Goal: Task Accomplishment & Management: Manage account settings

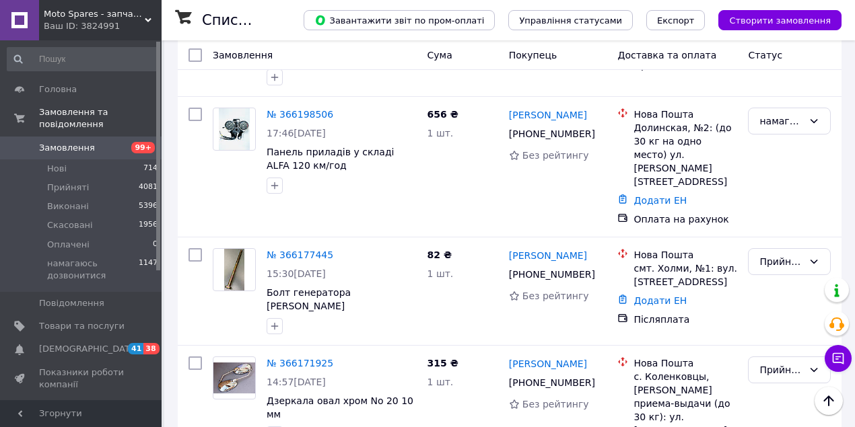
scroll to position [2296, 0]
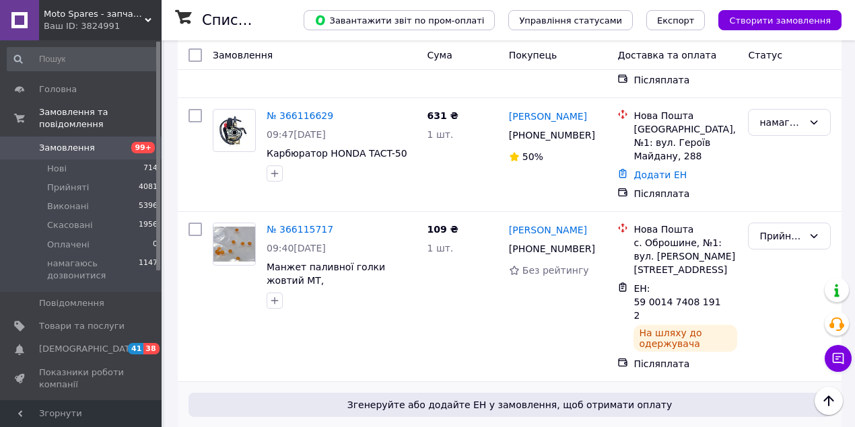
scroll to position [706, 0]
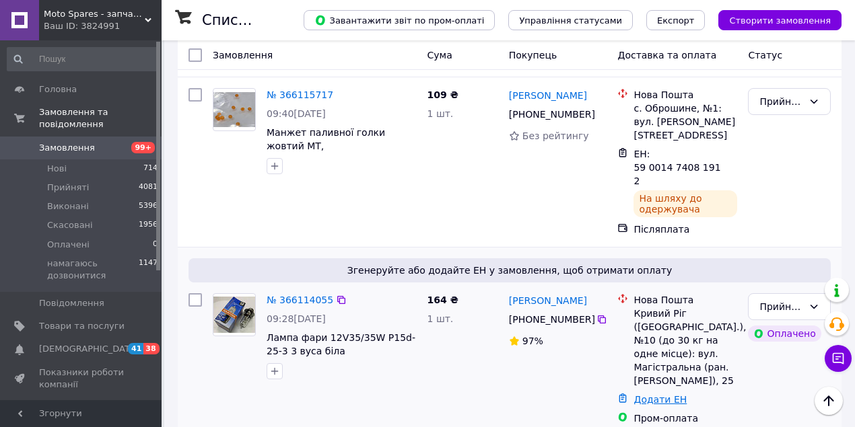
click at [652, 394] on link "Додати ЕН" at bounding box center [659, 399] width 53 height 11
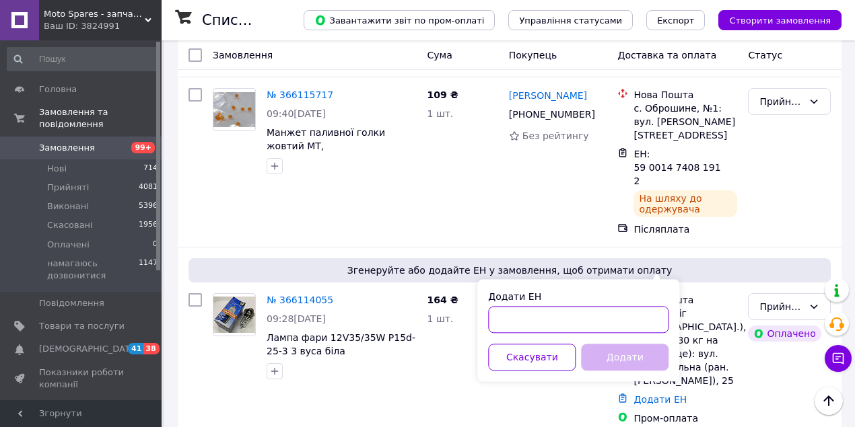
click at [584, 324] on input "Додати ЕН" at bounding box center [578, 319] width 180 height 27
type input "59001474082603"
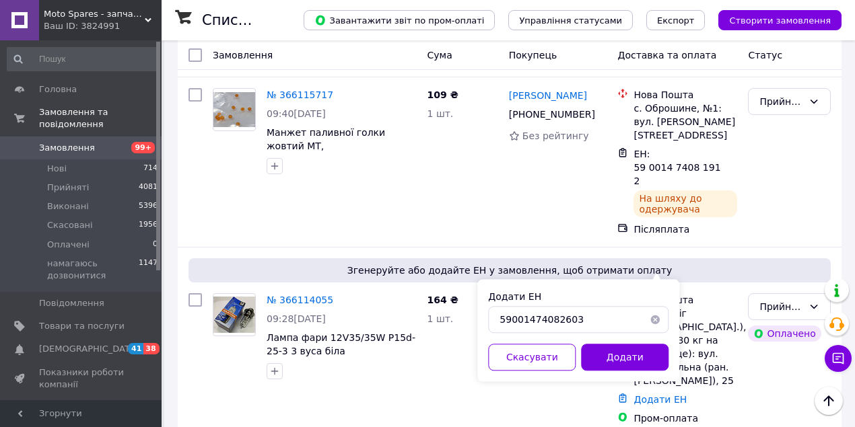
click at [597, 361] on button "Додати" at bounding box center [624, 357] width 87 height 27
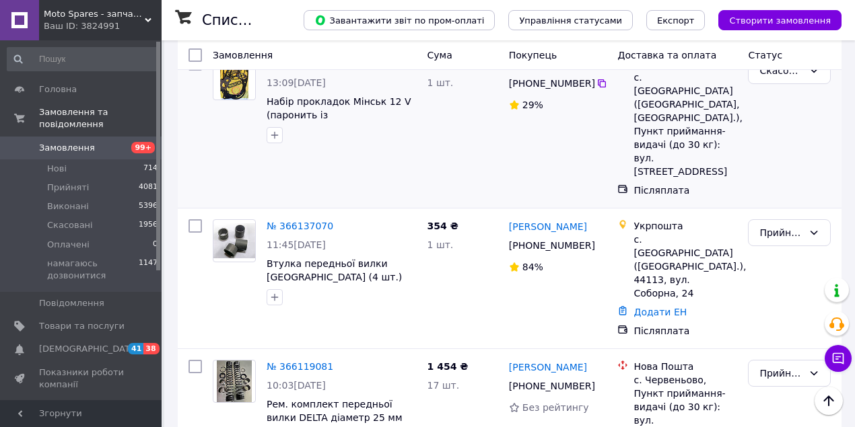
scroll to position [0, 0]
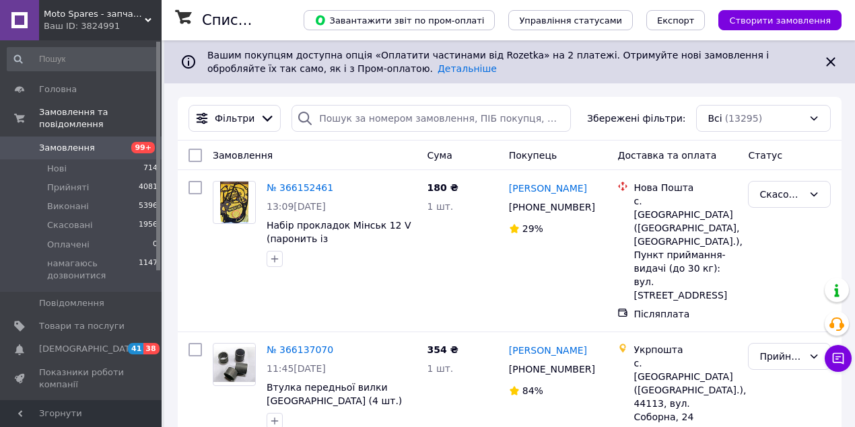
click at [99, 137] on link "Замовлення 99+" at bounding box center [83, 148] width 166 height 23
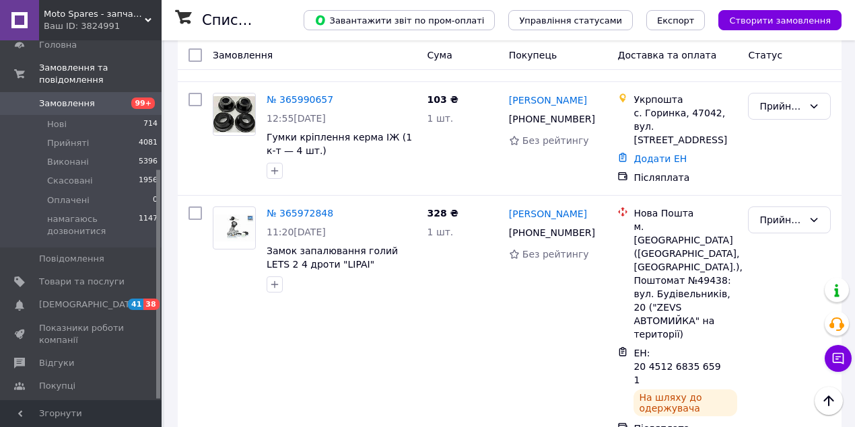
scroll to position [2682, 0]
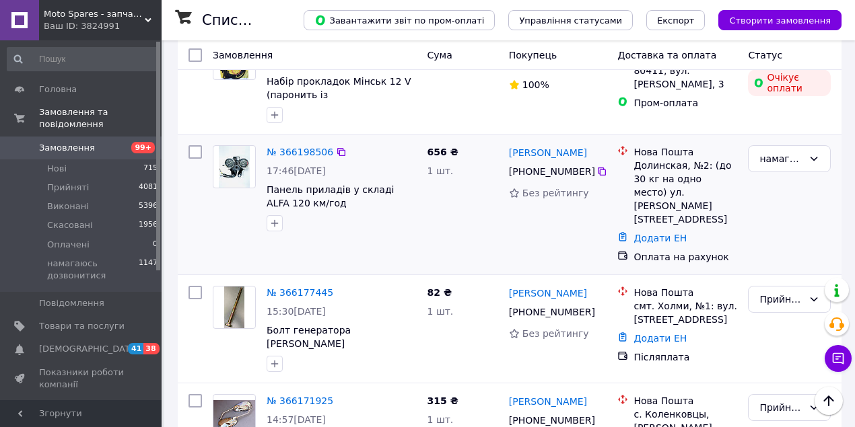
scroll to position [2282, 0]
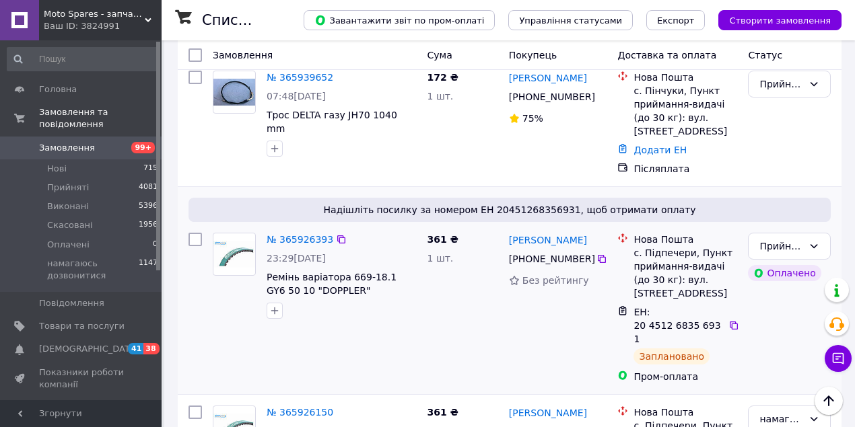
scroll to position [314, 0]
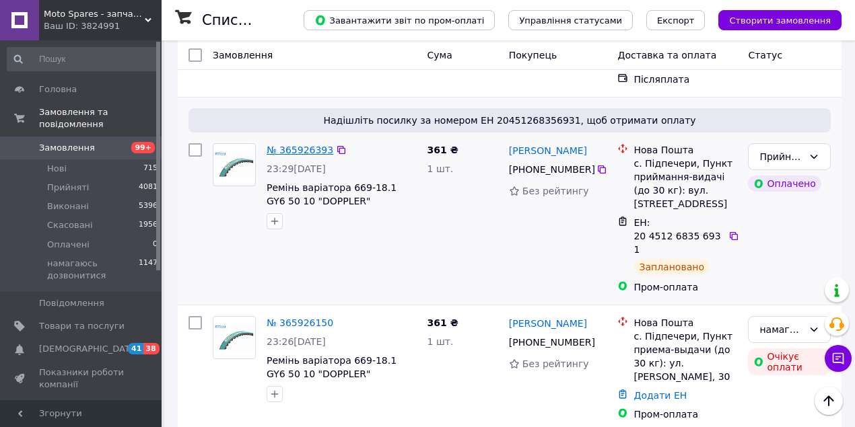
click at [305, 150] on link "№ 365926393" at bounding box center [299, 150] width 67 height 11
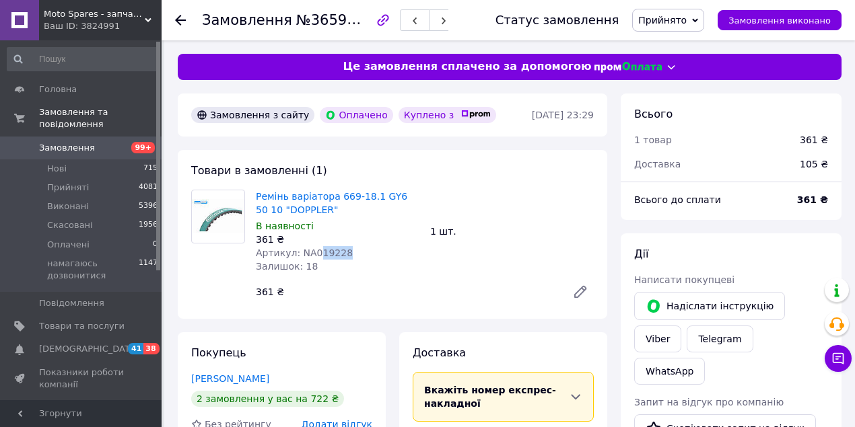
drag, startPoint x: 318, startPoint y: 254, endPoint x: 362, endPoint y: 251, distance: 43.9
click at [362, 252] on div "Артикул: NA019228" at bounding box center [337, 252] width 163 height 13
copy span "19228"
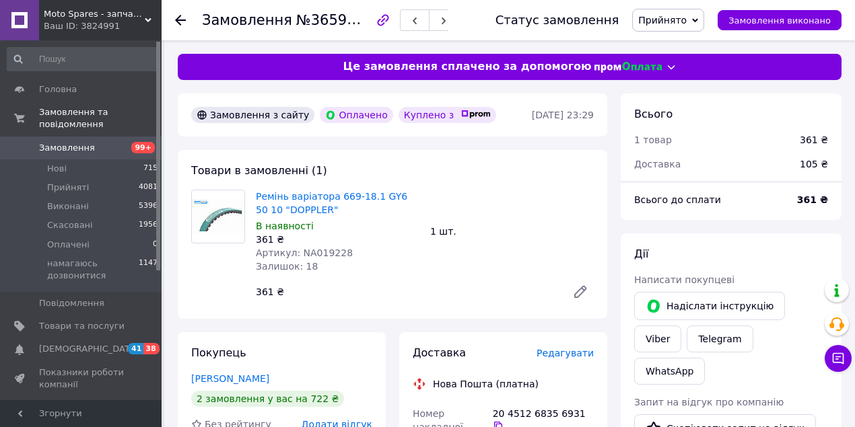
click at [184, 22] on icon at bounding box center [180, 20] width 11 height 11
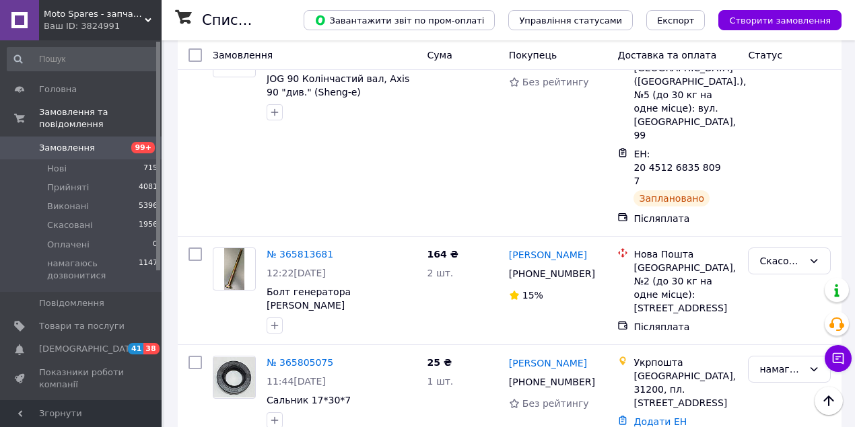
scroll to position [2601, 0]
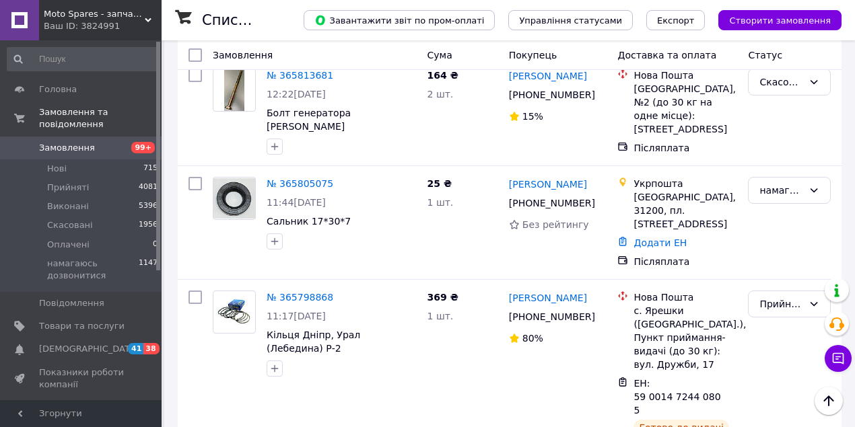
drag, startPoint x: 777, startPoint y: 140, endPoint x: 776, endPoint y: 149, distance: 9.4
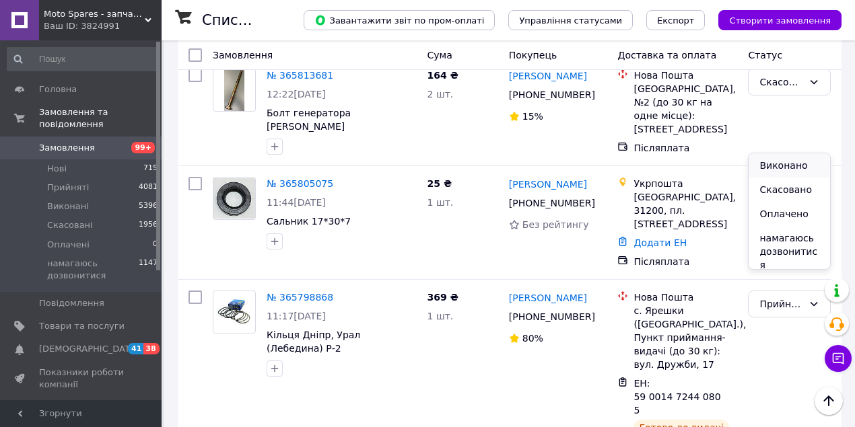
click at [777, 163] on li "Виконано" at bounding box center [788, 165] width 81 height 24
drag, startPoint x: 762, startPoint y: 310, endPoint x: 764, endPoint y: 316, distance: 7.2
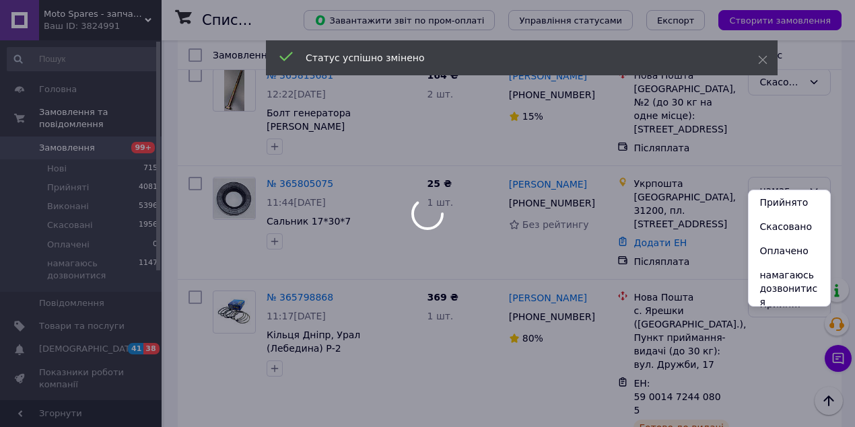
scroll to position [2660, 0]
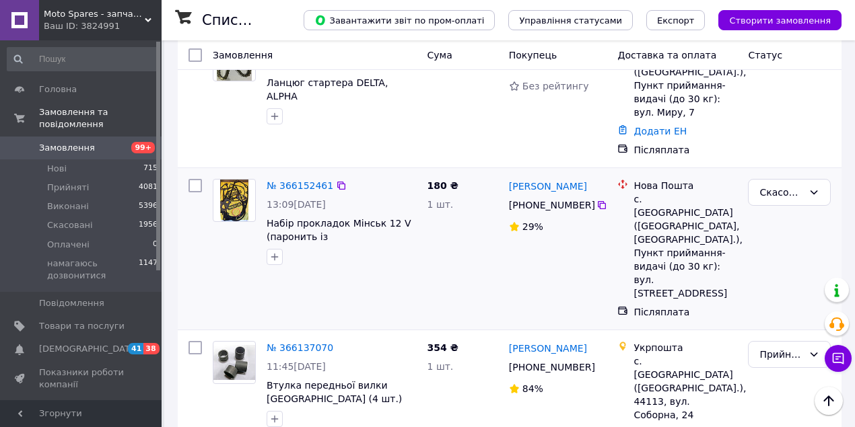
scroll to position [52, 0]
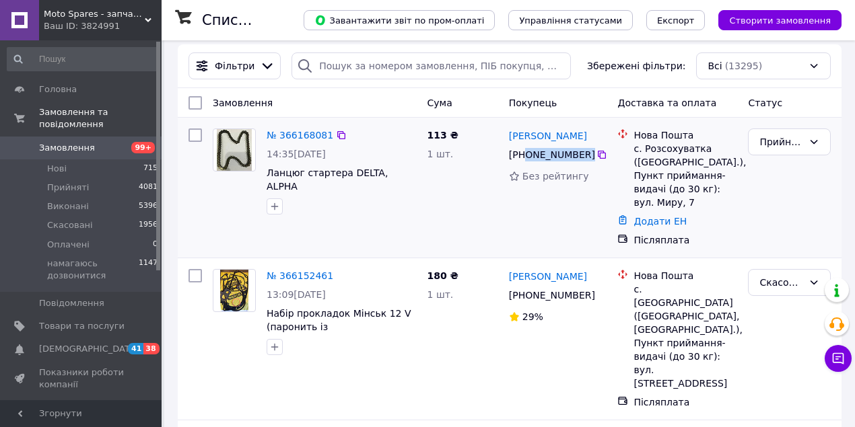
drag, startPoint x: 523, startPoint y: 157, endPoint x: 603, endPoint y: 155, distance: 79.4
click at [603, 155] on div "[PHONE_NUMBER]" at bounding box center [557, 155] width 101 height 16
copy div "0 63 668 62 60"
click at [651, 149] on div "с. Розсохуватка ([GEOGRAPHIC_DATA].), Пункт приймання-видачі (до 30 кг): вул. М…" at bounding box center [685, 175] width 104 height 67
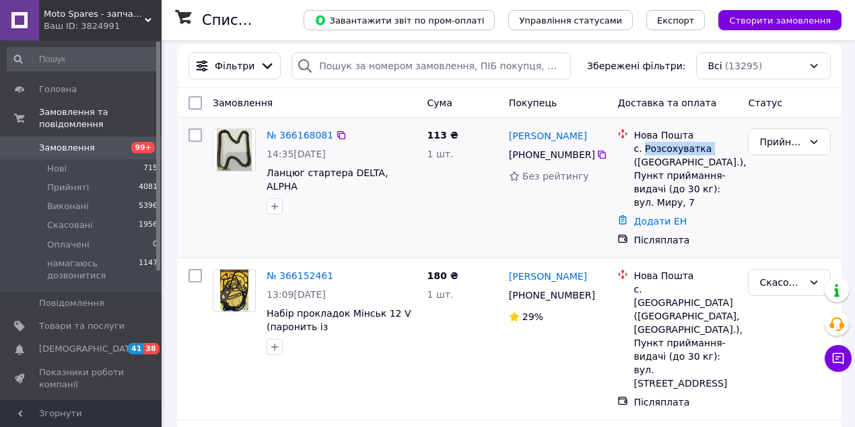
copy div "Розсохуватка"
click at [650, 211] on li "Нова Пошта с. Розсохуватка ([GEOGRAPHIC_DATA].), Пункт приймання-видачі (до 30 …" at bounding box center [677, 169] width 120 height 86
click at [651, 217] on link "Додати ЕН" at bounding box center [659, 221] width 53 height 11
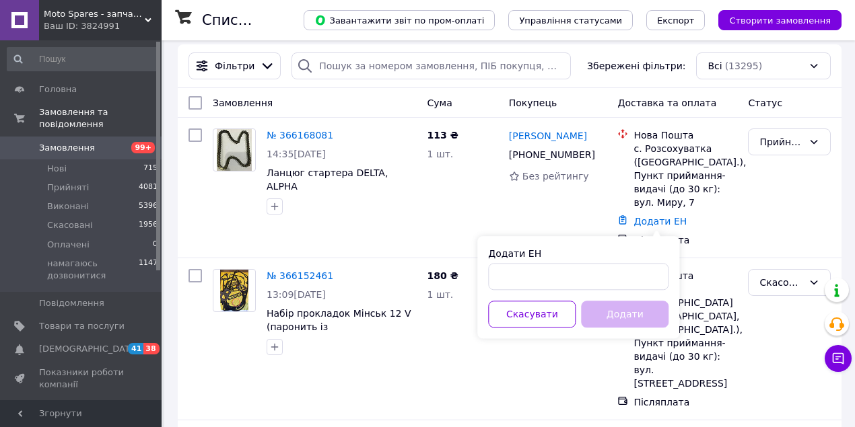
click at [611, 299] on div "Додати ЕН Скасувати Додати" at bounding box center [578, 287] width 202 height 102
click at [616, 279] on input "Додати ЕН" at bounding box center [578, 276] width 180 height 27
paste input "20451269281940"
type input "20451269281940"
click at [642, 316] on button "Додати" at bounding box center [624, 314] width 87 height 27
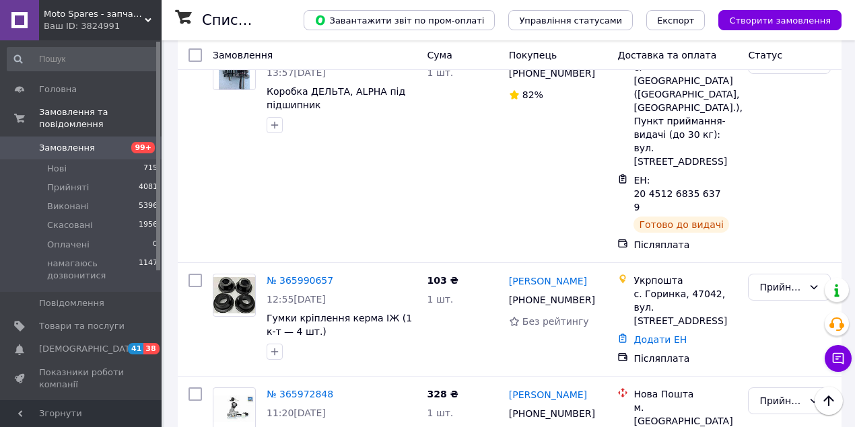
scroll to position [2712, 0]
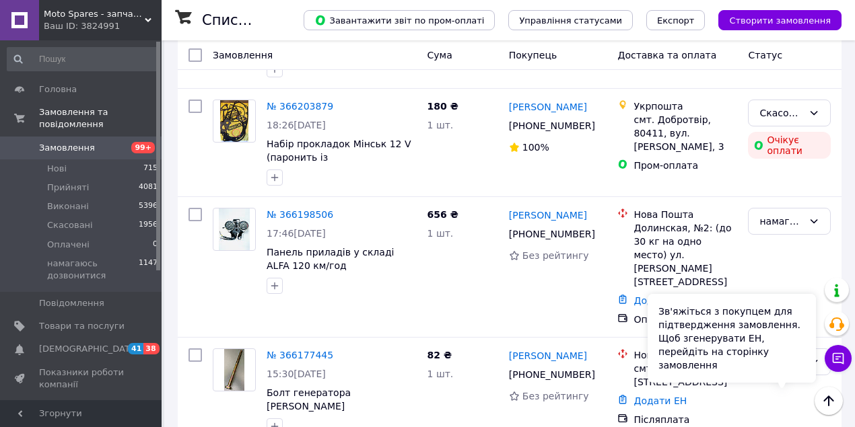
scroll to position [2282, 0]
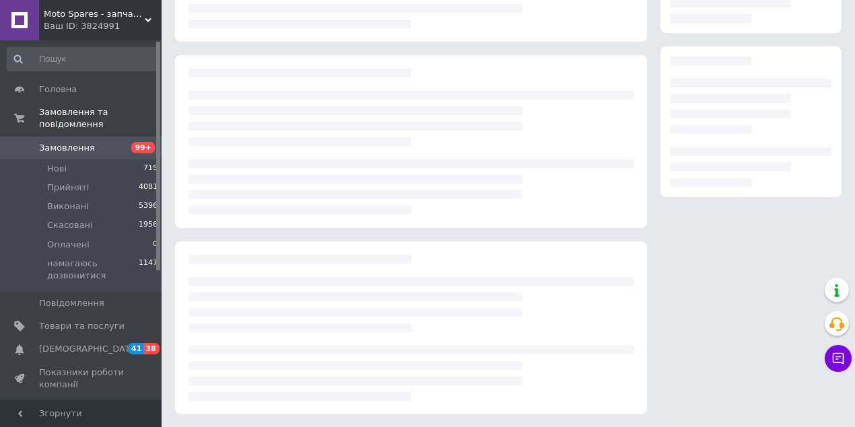
scroll to position [8, 0]
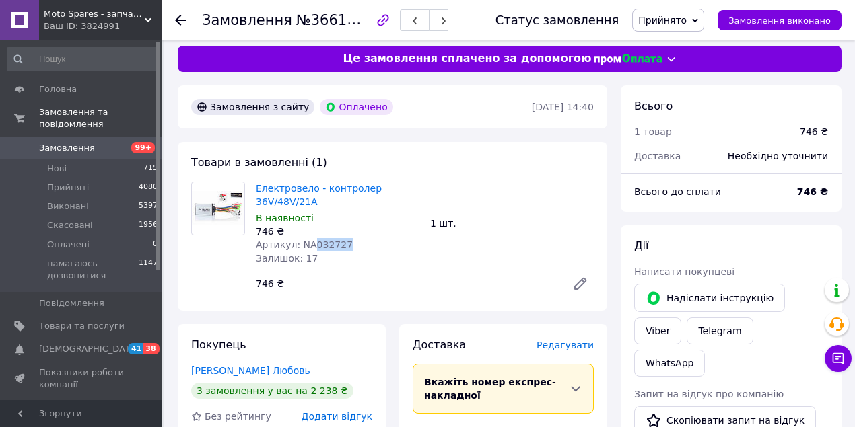
drag, startPoint x: 308, startPoint y: 240, endPoint x: 351, endPoint y: 240, distance: 42.4
click at [351, 240] on div "Артикул: NA032727" at bounding box center [337, 244] width 163 height 13
copy span "032727"
click at [674, 20] on span "Прийнято" at bounding box center [662, 20] width 48 height 11
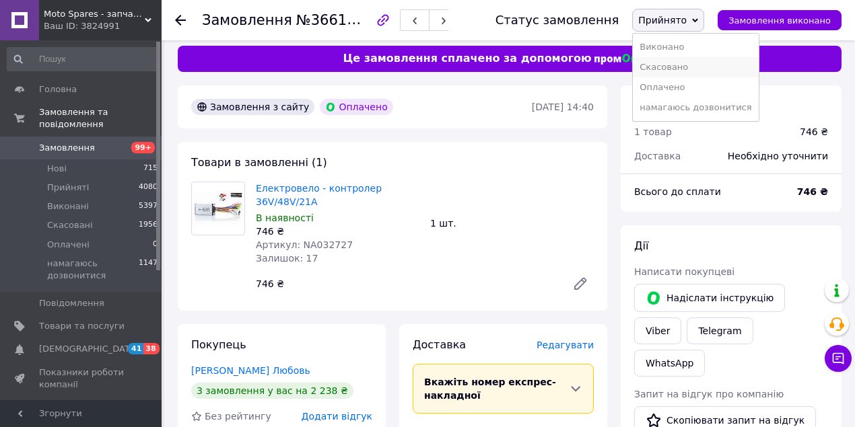
click at [682, 67] on li "Скасовано" at bounding box center [694, 67] width 125 height 20
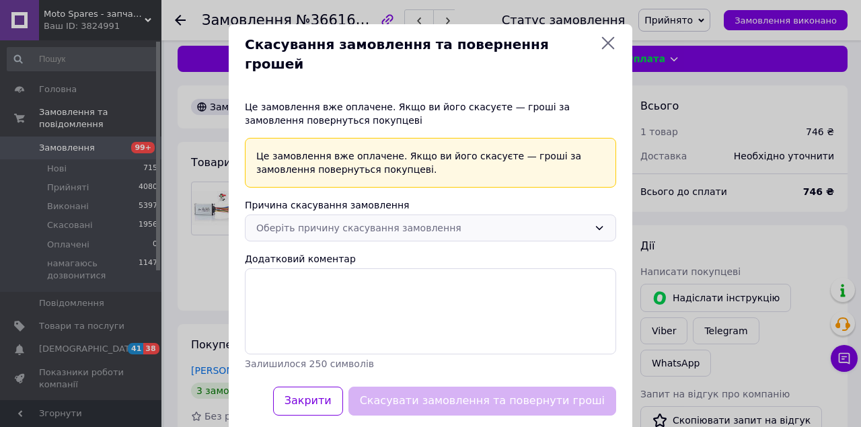
click at [362, 221] on div "Оберіть причину скасування замовлення" at bounding box center [430, 228] width 371 height 27
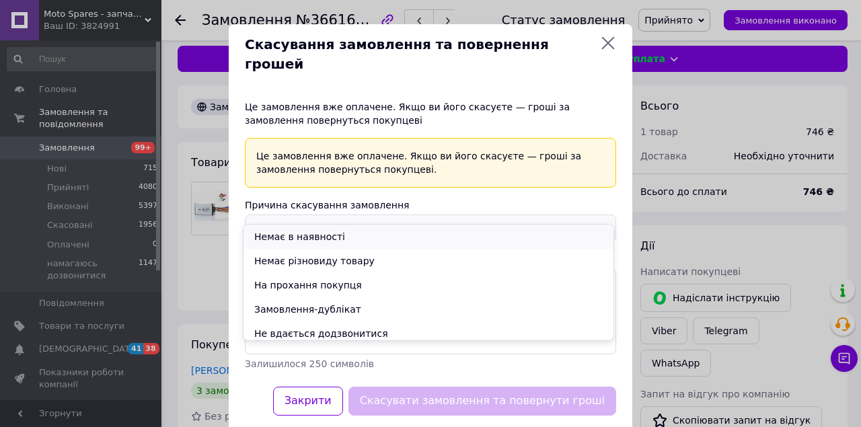
click at [341, 240] on li "Немає в наявності" at bounding box center [429, 237] width 370 height 24
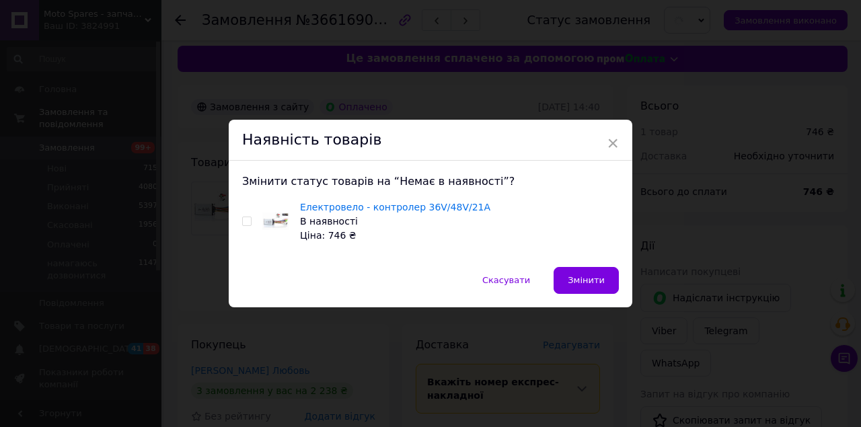
click at [248, 225] on input "checkbox" at bounding box center [246, 221] width 9 height 9
checkbox input "true"
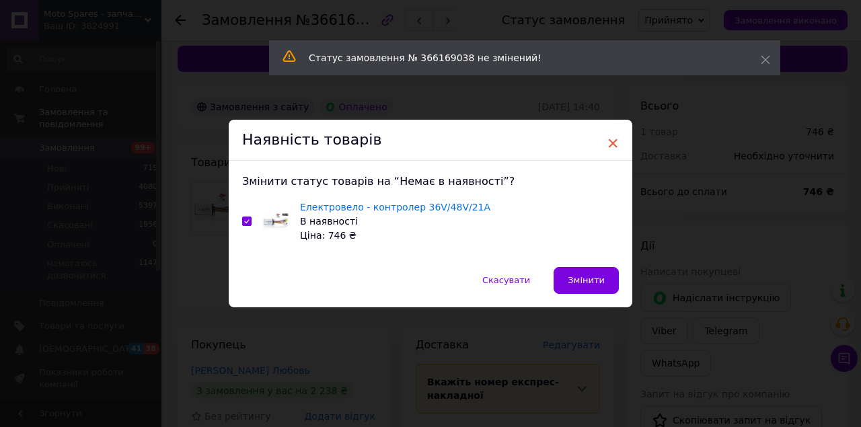
click at [608, 141] on span "×" at bounding box center [613, 143] width 12 height 23
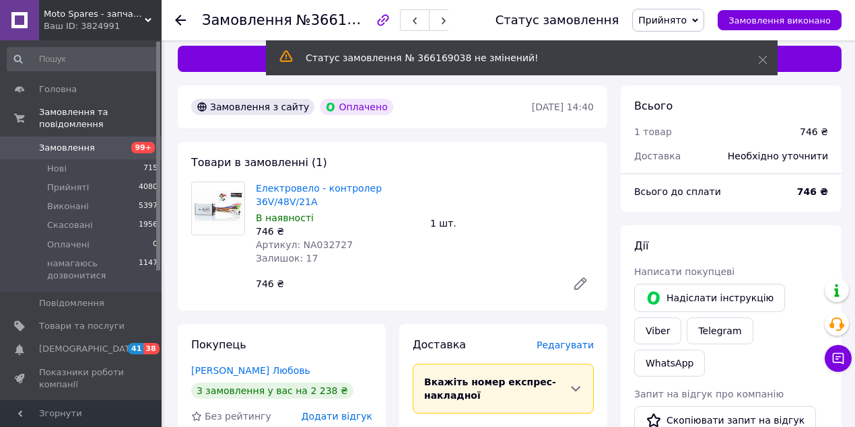
drag, startPoint x: 172, startPoint y: 20, endPoint x: 174, endPoint y: 32, distance: 12.3
click at [167, 17] on div "Замовлення №366169038 Статус замовлення Прийнято Виконано Скасовано Оплачено на…" at bounding box center [507, 20] width 693 height 40
click at [180, 17] on icon at bounding box center [180, 20] width 11 height 11
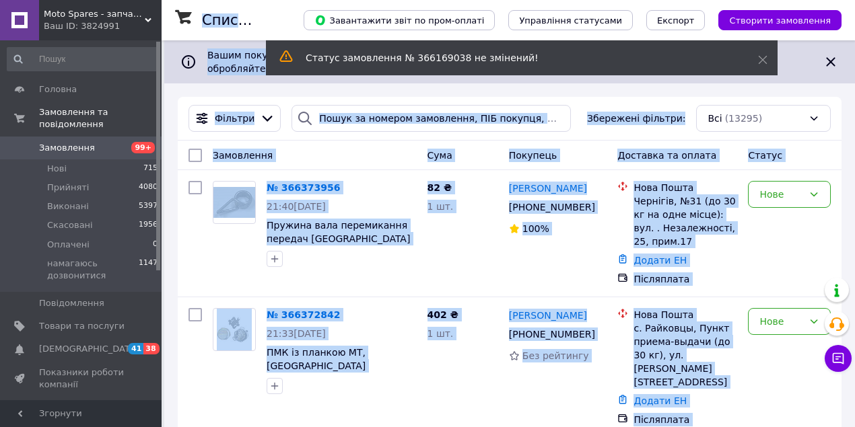
drag, startPoint x: 861, startPoint y: 344, endPoint x: 861, endPoint y: 358, distance: 13.5
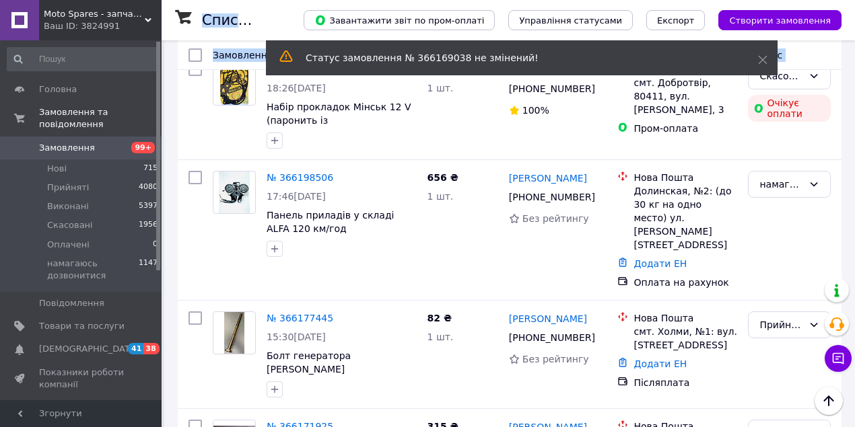
scroll to position [2282, 0]
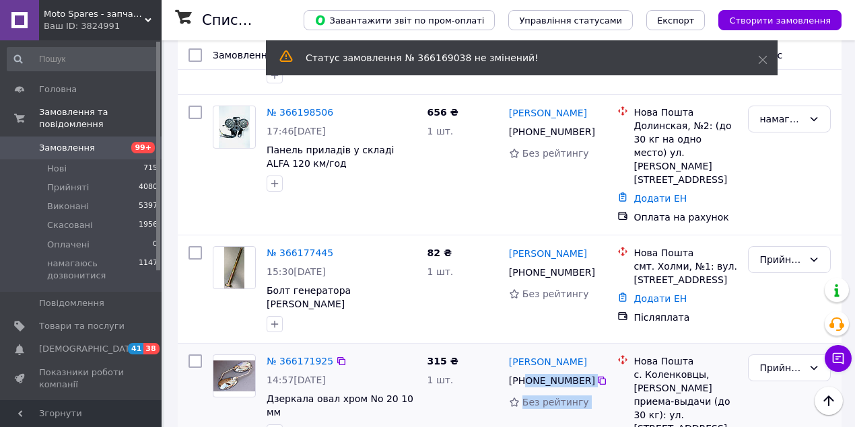
drag, startPoint x: 525, startPoint y: 134, endPoint x: 612, endPoint y: 135, distance: 87.5
click at [612, 349] on div "№ 366171925 14:57[DATE] Дзеркала овал хром No 20 10 мм 315 ₴ 1 шт. [PERSON_NAME…" at bounding box center [509, 413] width 653 height 129
click at [551, 371] on div "[PHONE_NUMBER]" at bounding box center [551, 380] width 90 height 19
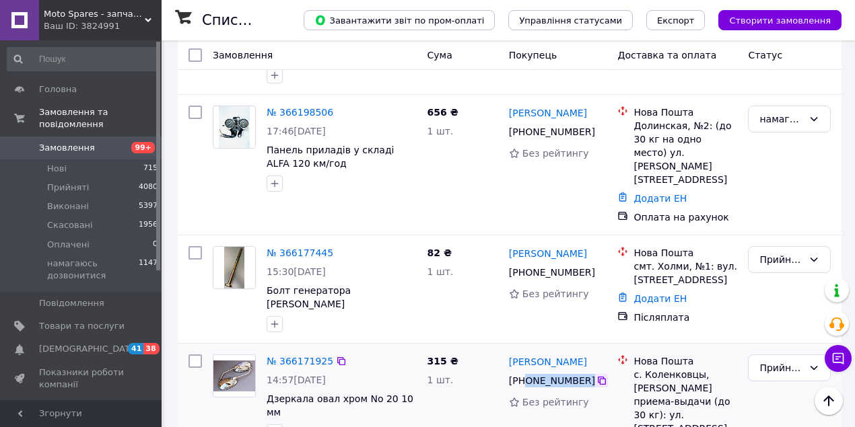
drag, startPoint x: 523, startPoint y: 137, endPoint x: 588, endPoint y: 137, distance: 64.6
click at [588, 373] on div "[PHONE_NUMBER]" at bounding box center [557, 381] width 101 height 16
copy div "0 95 101 42 55"
click at [642, 368] on div "с. Коленковцы, [PERSON_NAME] приема-выдачи (до 30 кг): ул. [STREET_ADDRESS]" at bounding box center [685, 401] width 104 height 67
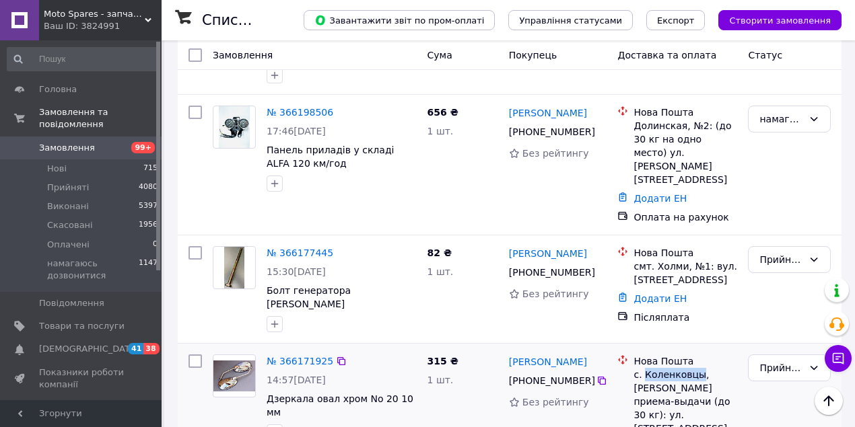
copy div "Коленковцы"
drag, startPoint x: 657, startPoint y: 175, endPoint x: 654, endPoint y: 184, distance: 10.0
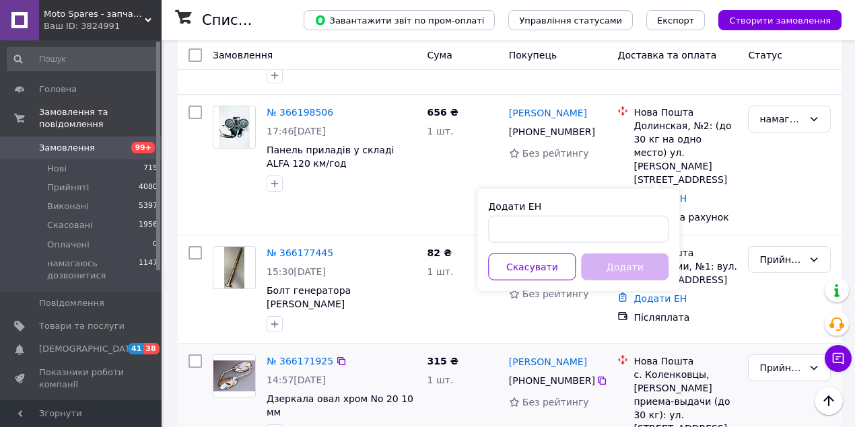
click at [606, 257] on div "Додати" at bounding box center [624, 267] width 93 height 27
click at [612, 231] on input "Додати ЕН" at bounding box center [578, 229] width 180 height 27
paste input "20451269282219"
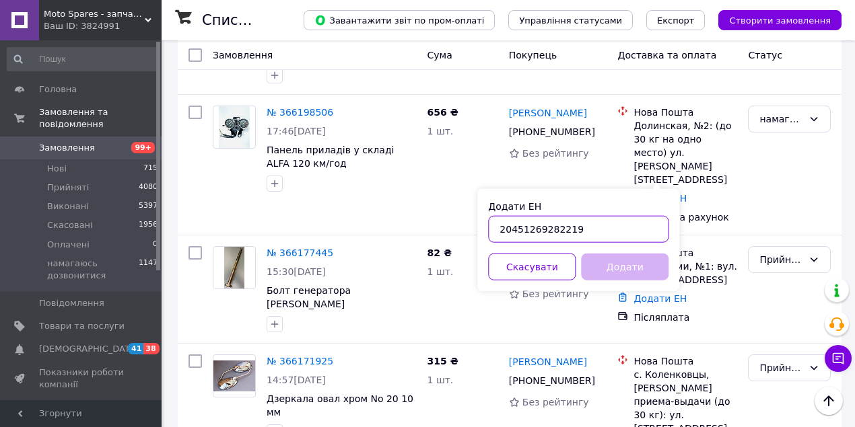
type input "20451269282219"
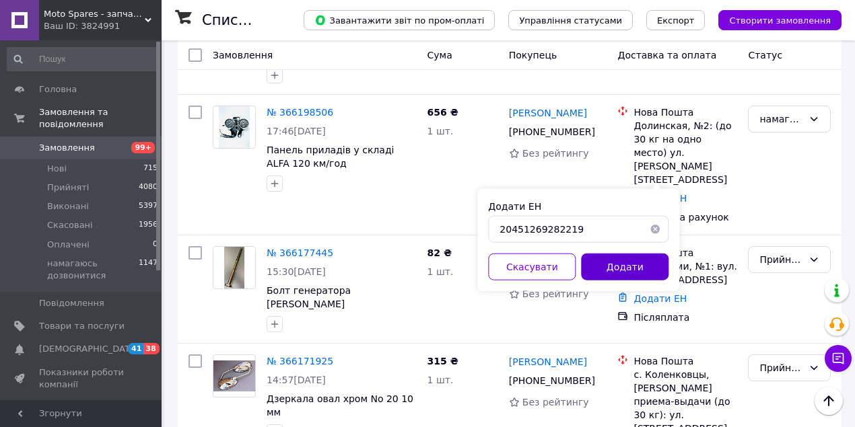
click at [615, 257] on button "Додати" at bounding box center [624, 267] width 87 height 27
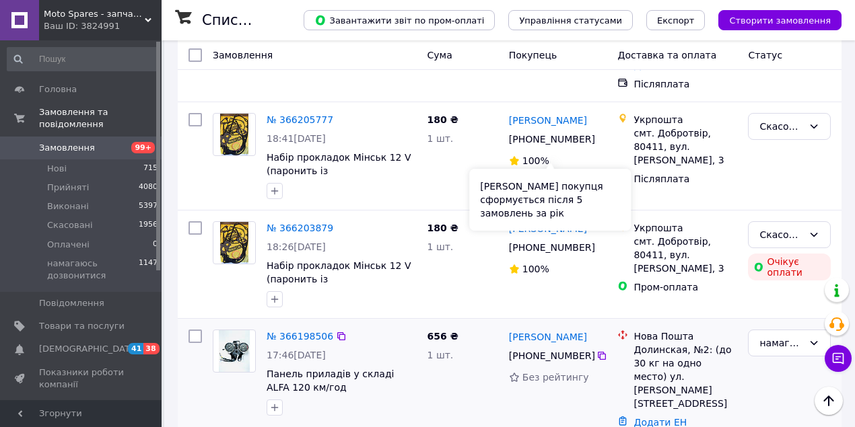
scroll to position [1969, 0]
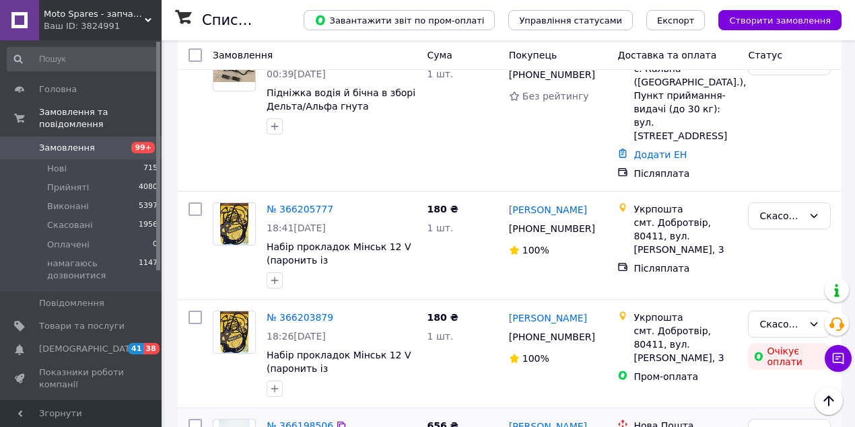
click at [768, 425] on div "намагаюсь дозвонитися" at bounding box center [781, 432] width 44 height 15
click at [777, 231] on li "Прийнято" at bounding box center [788, 237] width 81 height 24
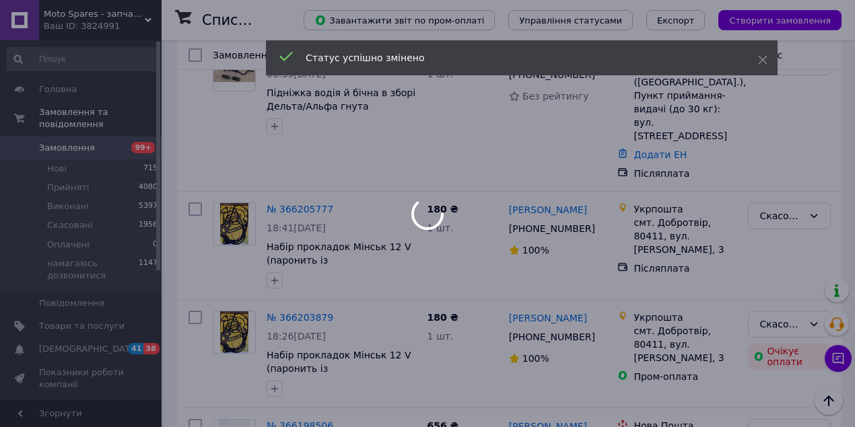
click at [526, 224] on div at bounding box center [427, 213] width 855 height 427
click at [523, 224] on div at bounding box center [427, 213] width 855 height 427
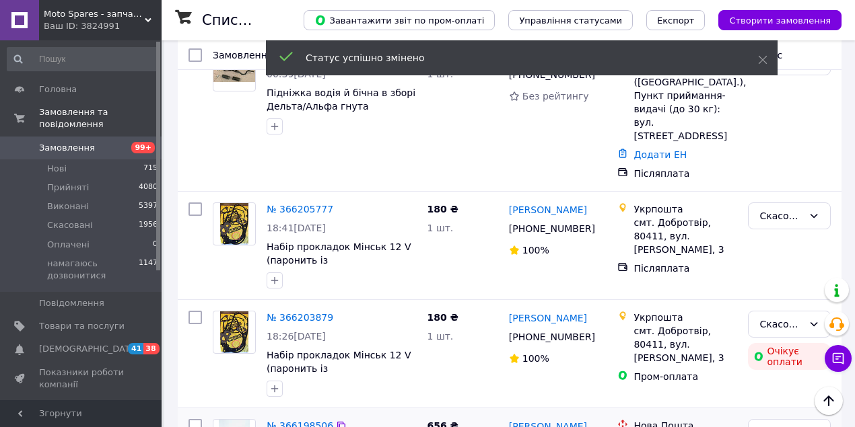
drag, startPoint x: 525, startPoint y: 224, endPoint x: 585, endPoint y: 221, distance: 60.0
copy div "0 66 990 65 01"
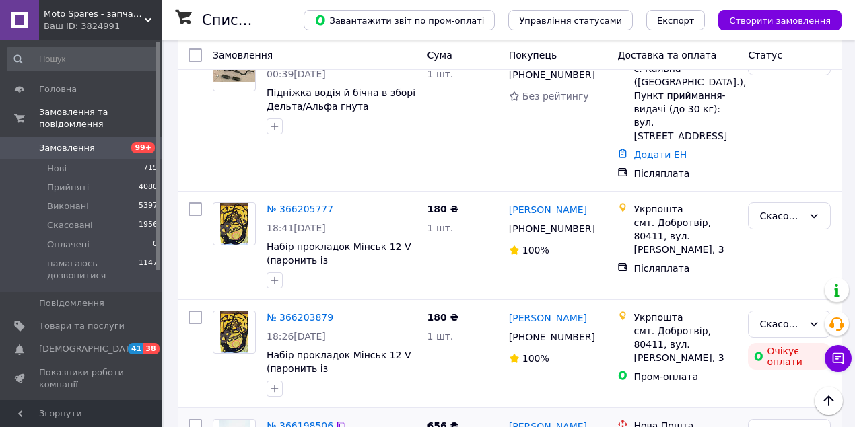
copy div "Долинская"
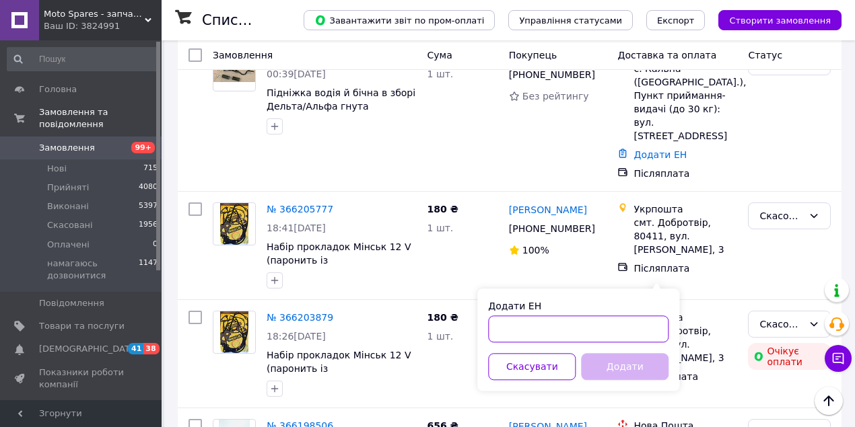
click at [620, 331] on input "Додати ЕН" at bounding box center [578, 329] width 180 height 27
paste input "20451269282345"
type input "20451269282345"
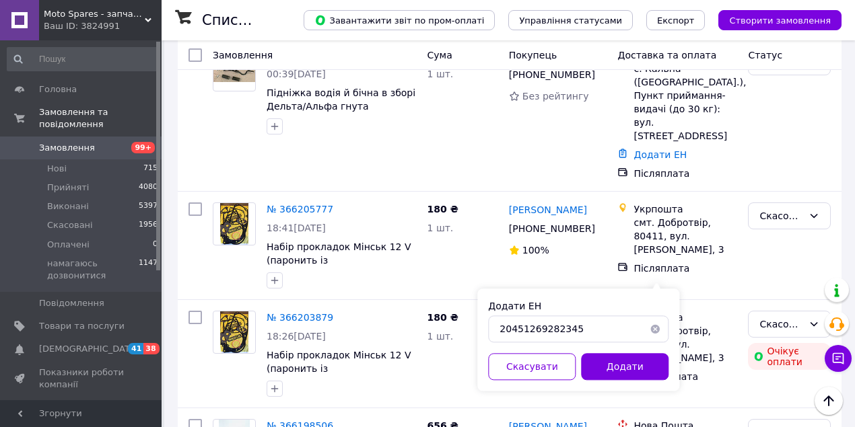
click at [618, 360] on button "Додати" at bounding box center [624, 366] width 87 height 27
click at [618, 361] on div "Додати" at bounding box center [624, 366] width 93 height 27
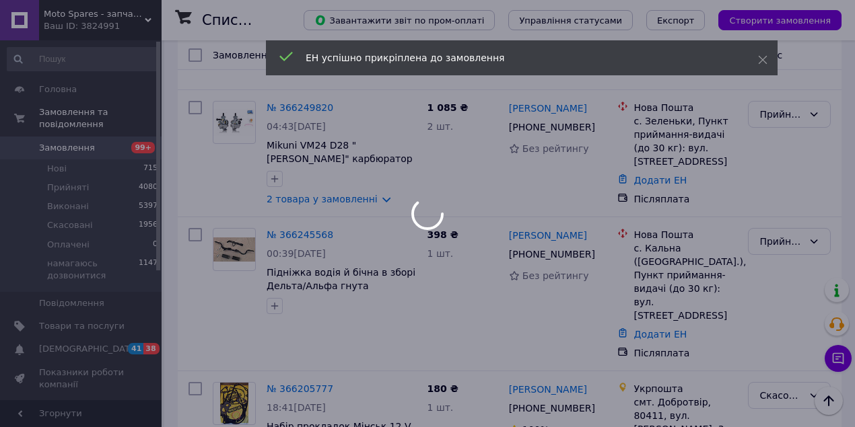
scroll to position [1655, 0]
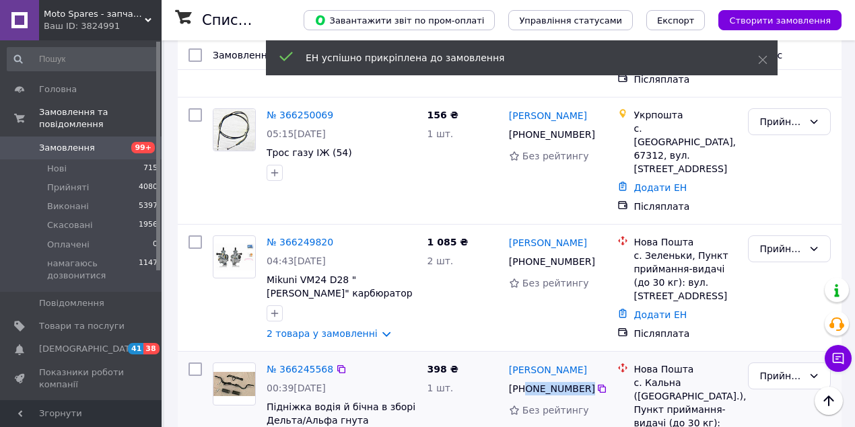
drag, startPoint x: 525, startPoint y: 176, endPoint x: 626, endPoint y: 177, distance: 100.9
click at [624, 357] on div "№ 366245568 00:39[DATE] Підніжка водія й бічна в зборі Дельта/Альфа гнута 398 ₴…" at bounding box center [509, 428] width 653 height 143
click at [534, 379] on div "[PHONE_NUMBER]" at bounding box center [551, 388] width 90 height 19
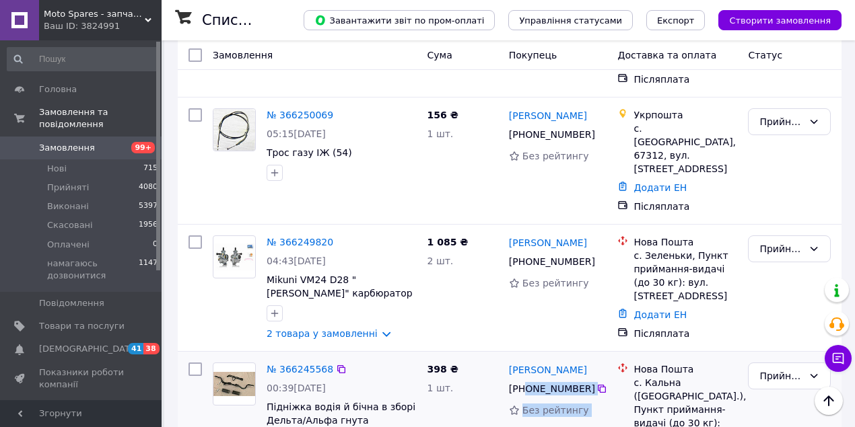
drag, startPoint x: 521, startPoint y: 181, endPoint x: 577, endPoint y: 181, distance: 55.8
click at [577, 379] on div "[PHONE_NUMBER]" at bounding box center [551, 388] width 90 height 19
click at [530, 379] on div "[PHONE_NUMBER]" at bounding box center [551, 388] width 90 height 19
click at [524, 379] on div "[PHONE_NUMBER]" at bounding box center [551, 388] width 90 height 19
click at [523, 379] on div "[PHONE_NUMBER]" at bounding box center [551, 388] width 90 height 19
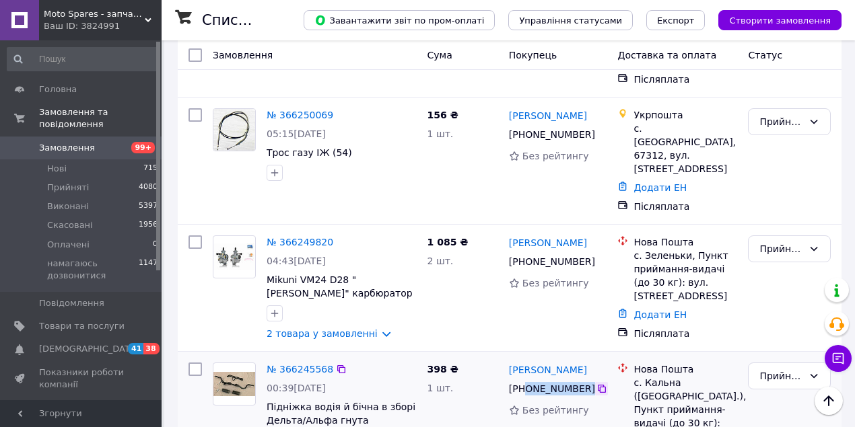
drag, startPoint x: 525, startPoint y: 180, endPoint x: 589, endPoint y: 177, distance: 64.7
click at [589, 381] on div "[PHONE_NUMBER]" at bounding box center [557, 389] width 101 height 16
copy div "0 96 626 95 07"
click at [674, 376] on div "с. Кальна ([GEOGRAPHIC_DATA].), Пункт приймання-видачі (до 30 кг): вул. [STREET…" at bounding box center [685, 416] width 104 height 81
click at [650, 376] on div "с. Кальна ([GEOGRAPHIC_DATA].), Пункт приймання-видачі (до 30 кг): вул. [STREET…" at bounding box center [685, 416] width 104 height 81
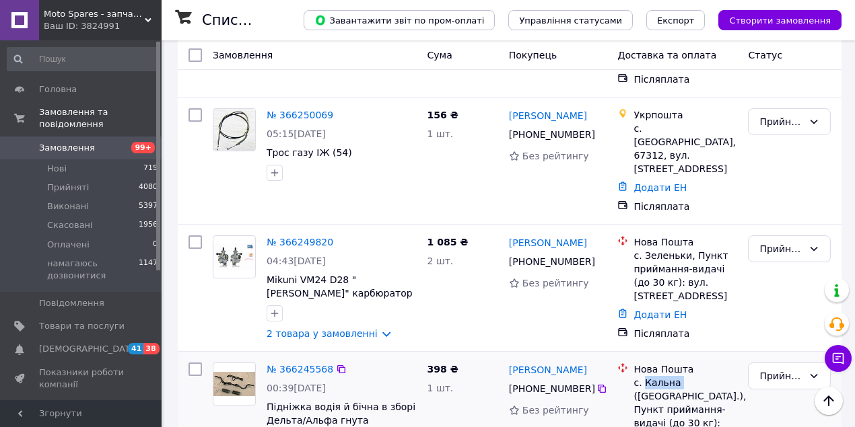
click at [650, 376] on div "с. Кальна ([GEOGRAPHIC_DATA].), Пункт приймання-видачі (до 30 кг): вул. [STREET…" at bounding box center [685, 416] width 104 height 81
copy div "Кальна"
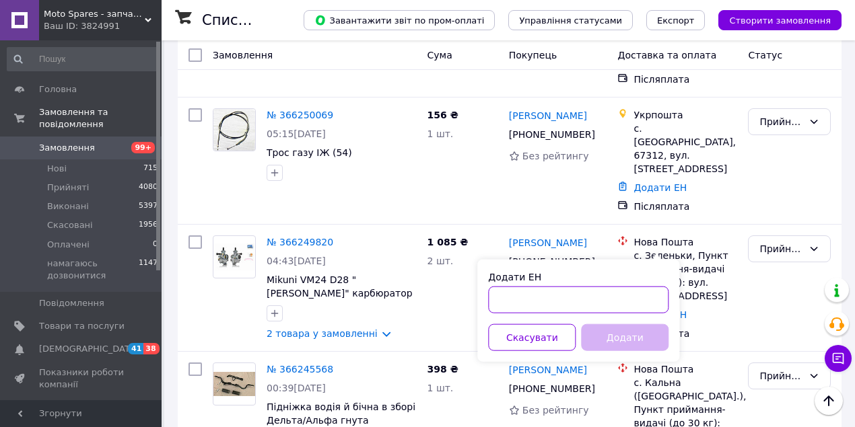
click at [619, 297] on input "Додати ЕН" at bounding box center [578, 300] width 180 height 27
paste input "20451269282499"
type input "20451269282499"
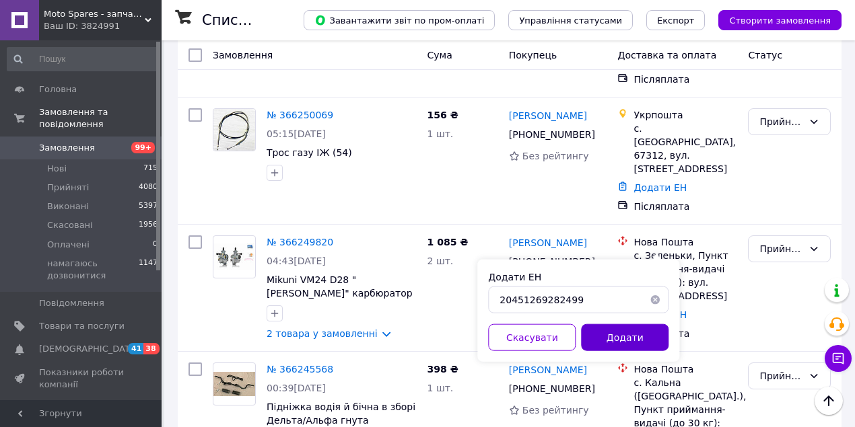
click at [625, 328] on button "Додати" at bounding box center [624, 337] width 87 height 27
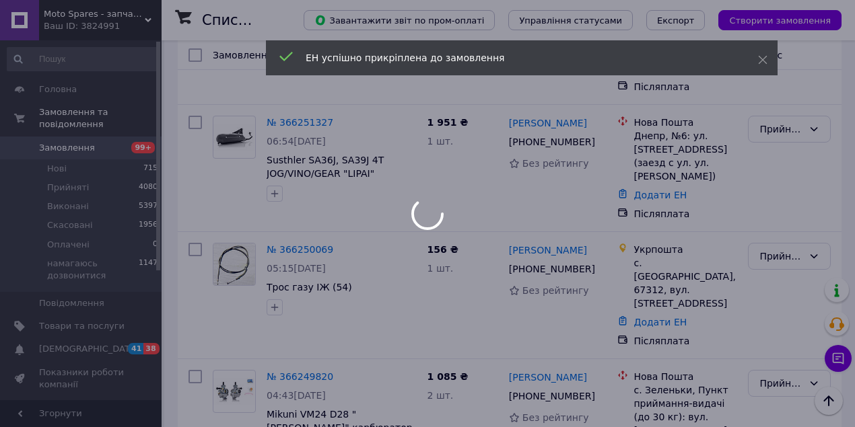
click at [522, 183] on div at bounding box center [427, 213] width 855 height 427
click at [526, 187] on div at bounding box center [427, 213] width 855 height 427
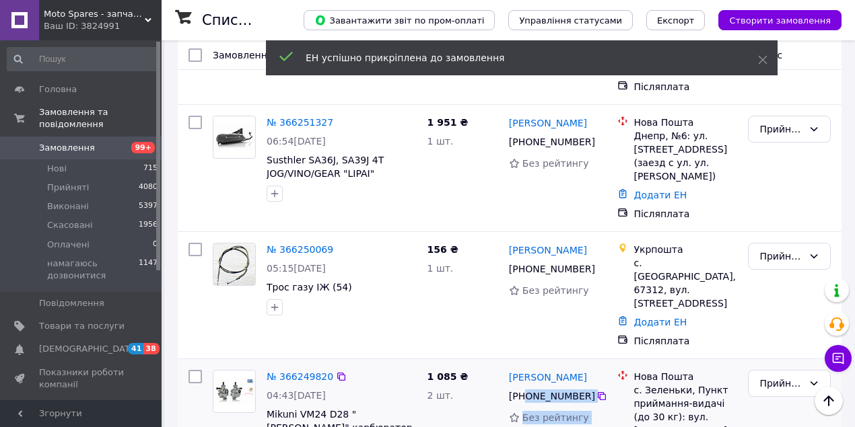
drag, startPoint x: 526, startPoint y: 188, endPoint x: 623, endPoint y: 188, distance: 96.9
click at [623, 365] on div "№ 366249820 04:43[DATE] Mikuni VM24 D28 "[PERSON_NAME]" карбюратор 2 товара у з…" at bounding box center [509, 423] width 653 height 116
click at [513, 387] on div "[PHONE_NUMBER]" at bounding box center [551, 396] width 90 height 19
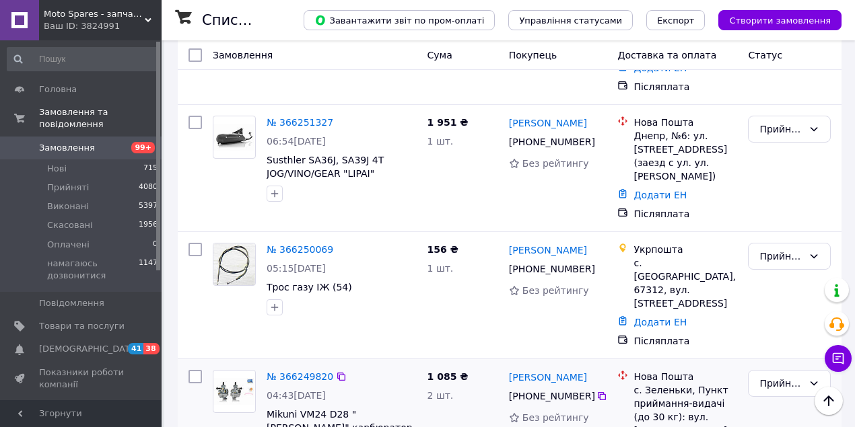
drag, startPoint x: 530, startPoint y: 188, endPoint x: 583, endPoint y: 187, distance: 53.2
click at [583, 387] on div "[PHONE_NUMBER]" at bounding box center [551, 396] width 90 height 19
click at [529, 387] on div "[PHONE_NUMBER]" at bounding box center [551, 396] width 90 height 19
drag, startPoint x: 526, startPoint y: 190, endPoint x: 581, endPoint y: 186, distance: 54.6
click at [581, 387] on div "[PHONE_NUMBER]" at bounding box center [551, 396] width 90 height 19
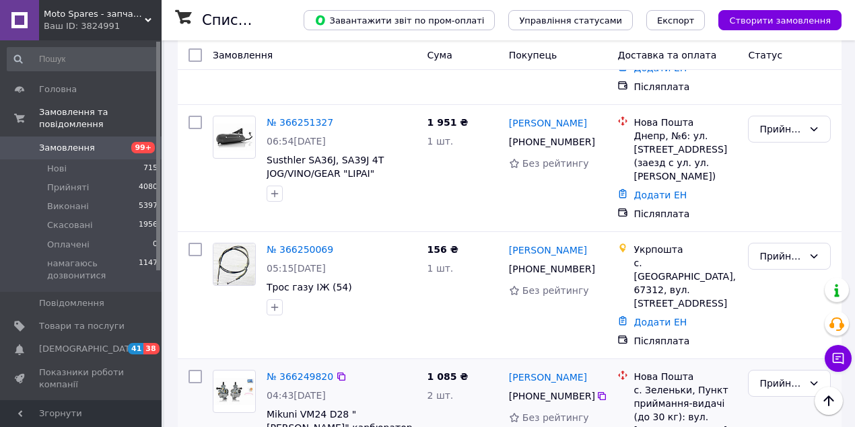
click at [645, 384] on div "с. Зеленьки, Пункт приймання-видачі (до 30 кг): вул. [STREET_ADDRESS]" at bounding box center [685, 411] width 104 height 54
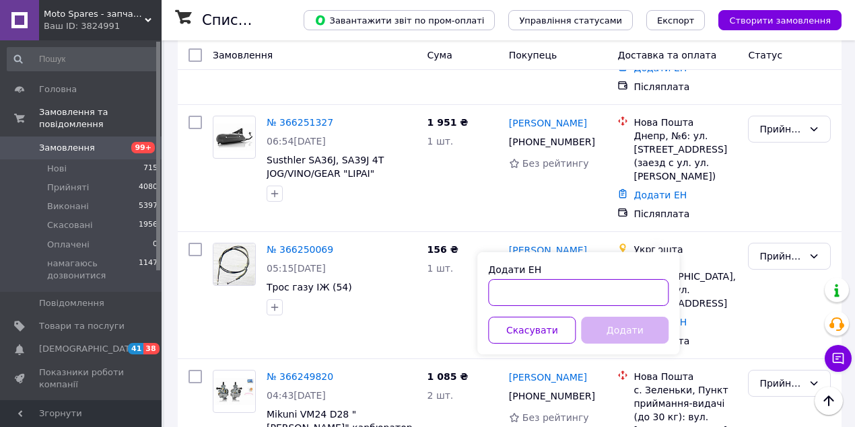
click at [619, 287] on input "Додати ЕН" at bounding box center [578, 292] width 180 height 27
paste input "20451269282640"
type input "20451269282640"
click at [628, 319] on button "Додати" at bounding box center [624, 330] width 87 height 27
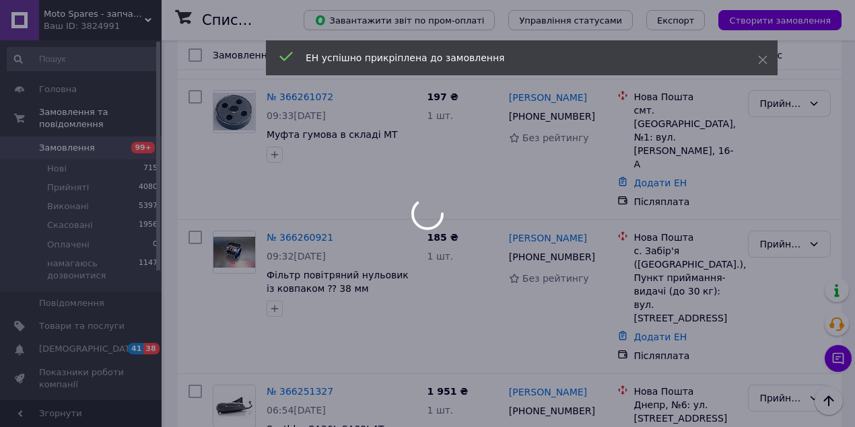
scroll to position [1206, 0]
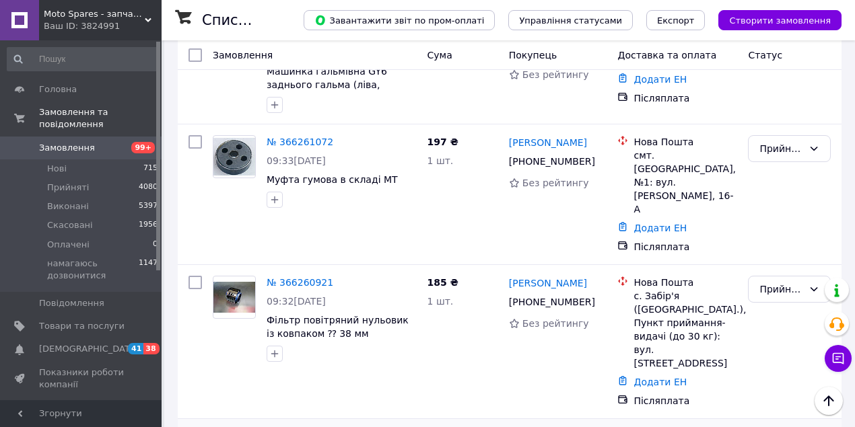
drag, startPoint x: 524, startPoint y: 288, endPoint x: 577, endPoint y: 285, distance: 53.3
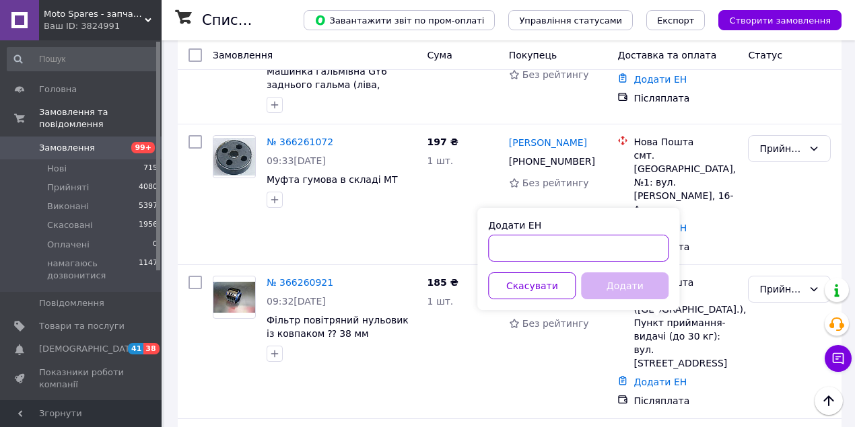
click at [613, 254] on input "Додати ЕН" at bounding box center [578, 248] width 180 height 27
paste input "20451269282765"
type input "20451269282765"
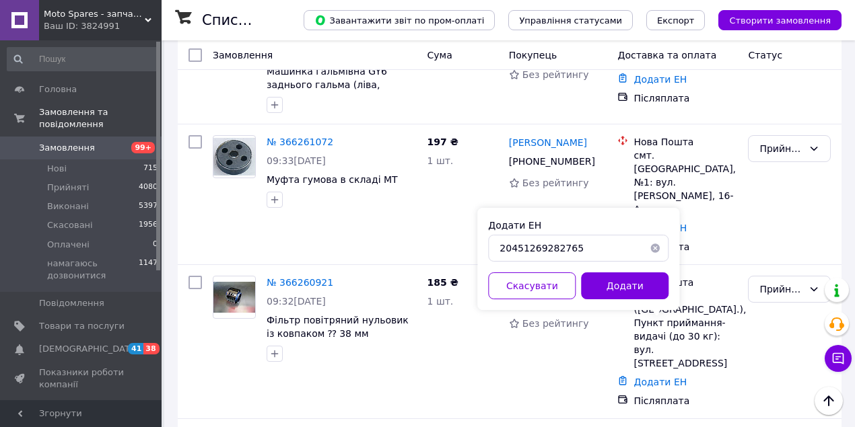
click at [614, 270] on div "Додати ЕН 20451269282765 Скасувати Додати" at bounding box center [578, 259] width 202 height 102
click at [612, 283] on button "Додати" at bounding box center [624, 285] width 87 height 27
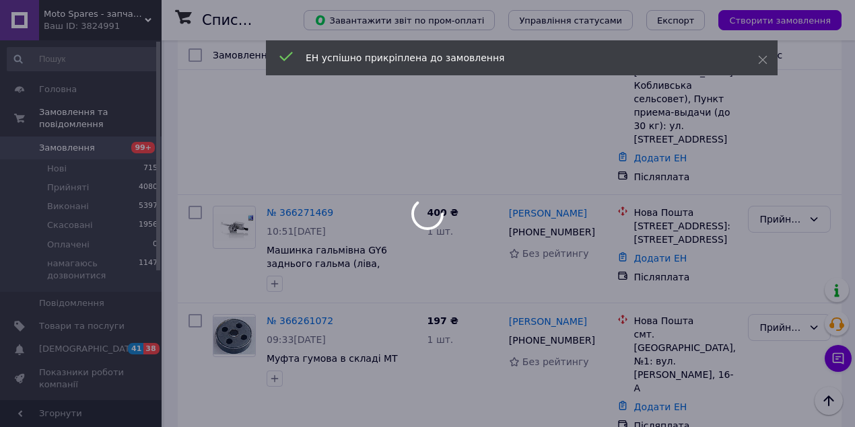
click at [522, 326] on div at bounding box center [427, 213] width 855 height 427
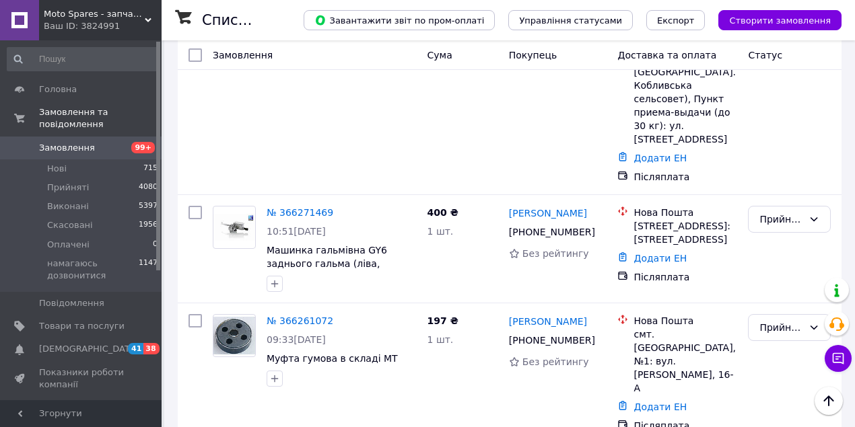
drag, startPoint x: 525, startPoint y: 324, endPoint x: 595, endPoint y: 324, distance: 70.6
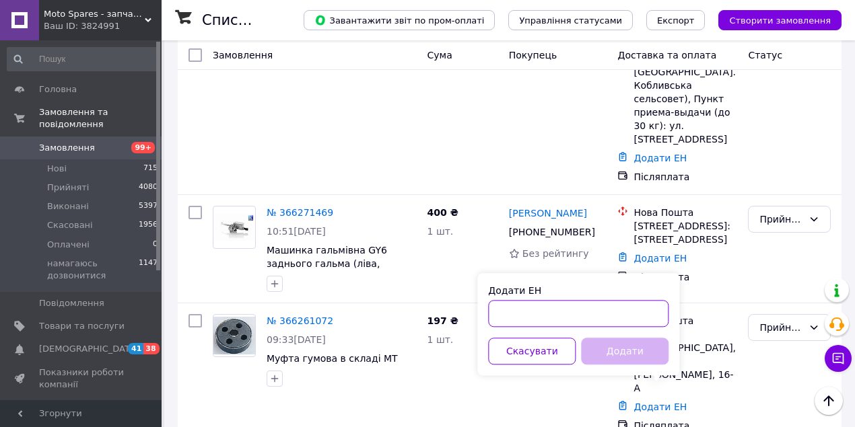
click at [621, 315] on input "Додати ЕН" at bounding box center [578, 313] width 180 height 27
paste input "20451269282916"
type input "20451269282916"
click at [640, 343] on button "Додати" at bounding box center [624, 351] width 87 height 27
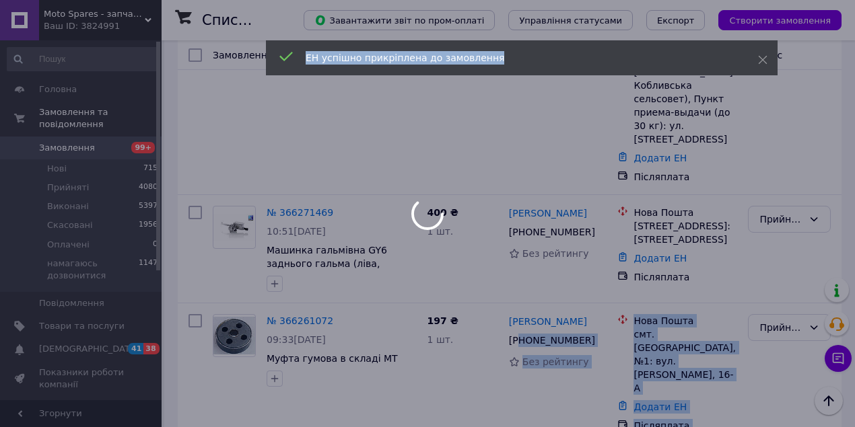
drag, startPoint x: 521, startPoint y: 198, endPoint x: 583, endPoint y: 194, distance: 61.4
click at [544, 202] on div at bounding box center [427, 213] width 855 height 427
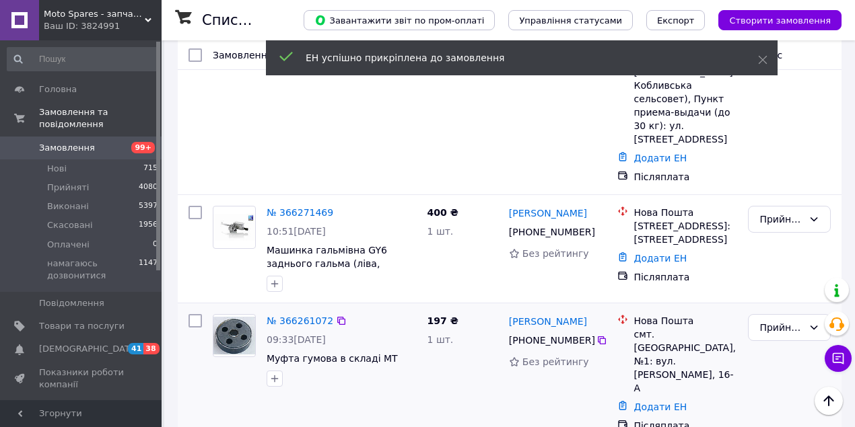
click at [523, 331] on div "[PHONE_NUMBER]" at bounding box center [551, 340] width 90 height 19
drag, startPoint x: 525, startPoint y: 198, endPoint x: 583, endPoint y: 194, distance: 58.0
click at [583, 331] on div "[PHONE_NUMBER]" at bounding box center [551, 340] width 90 height 19
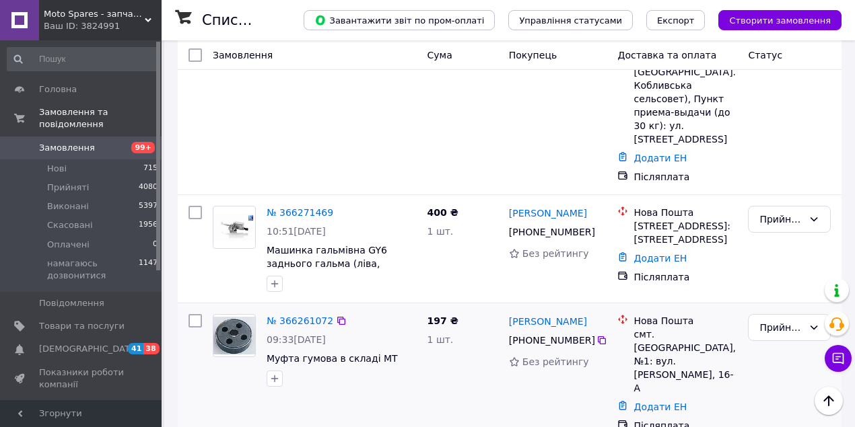
click at [643, 328] on div "смт. [GEOGRAPHIC_DATA], №1: вул. [PERSON_NAME], 16-А" at bounding box center [685, 361] width 104 height 67
click at [663, 328] on div "смт. [GEOGRAPHIC_DATA], №1: вул. [PERSON_NAME], 16-А" at bounding box center [685, 361] width 104 height 67
click at [642, 398] on div "Додати ЕН" at bounding box center [684, 407] width 109 height 19
click at [644, 402] on link "Додати ЕН" at bounding box center [659, 407] width 53 height 11
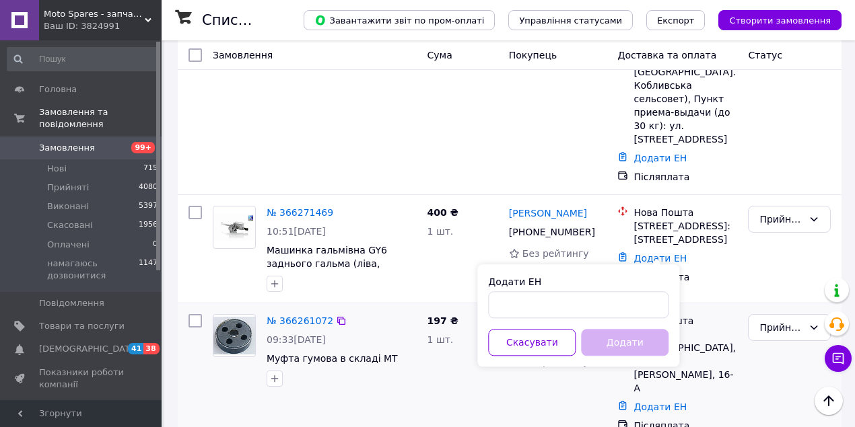
click at [606, 302] on input "Додати ЕН" at bounding box center [578, 304] width 180 height 27
type input "20451269283026"
click at [612, 334] on button "Додати" at bounding box center [624, 342] width 87 height 27
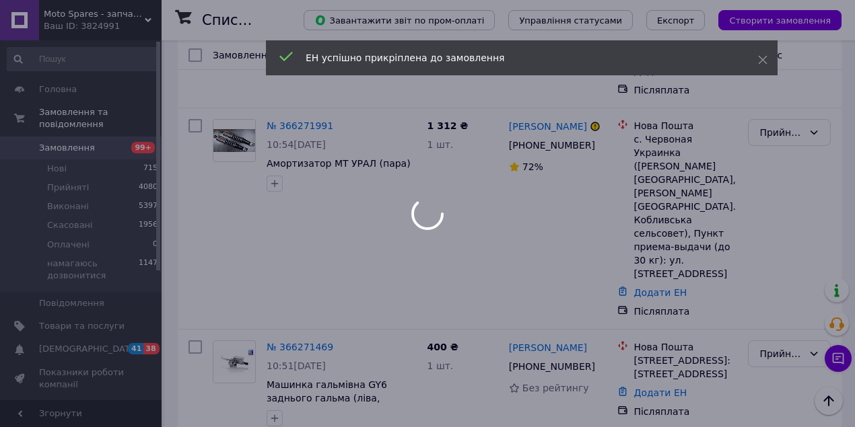
click at [532, 225] on div at bounding box center [427, 213] width 855 height 427
click at [527, 222] on div at bounding box center [427, 213] width 855 height 427
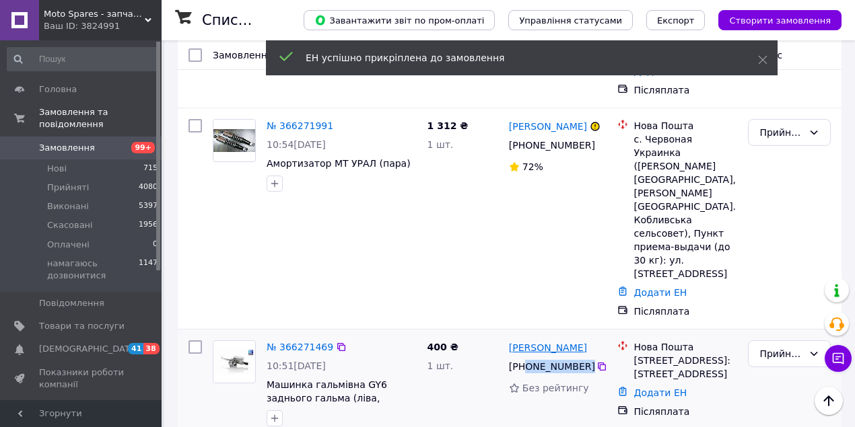
drag, startPoint x: 525, startPoint y: 219, endPoint x: 562, endPoint y: 206, distance: 40.0
click at [590, 359] on div "[PHONE_NUMBER]" at bounding box center [557, 367] width 101 height 16
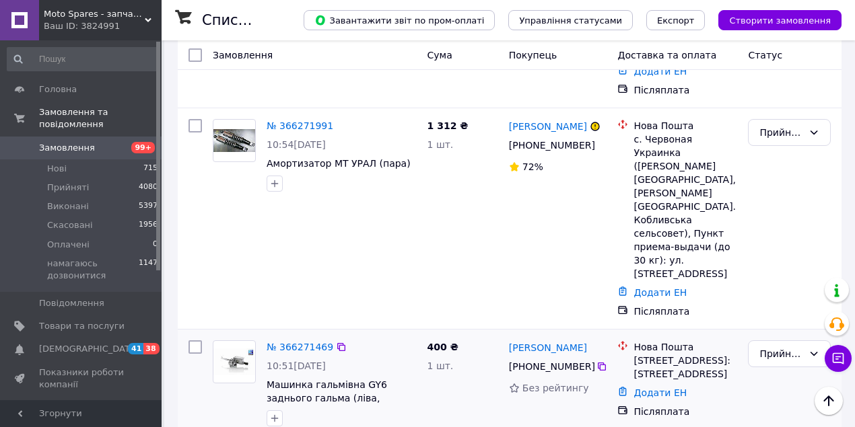
click at [655, 354] on div "[STREET_ADDRESS]: [STREET_ADDRESS]" at bounding box center [685, 367] width 104 height 27
click at [655, 384] on div "Додати ЕН" at bounding box center [684, 393] width 109 height 19
click at [639, 388] on link "Додати ЕН" at bounding box center [659, 393] width 53 height 11
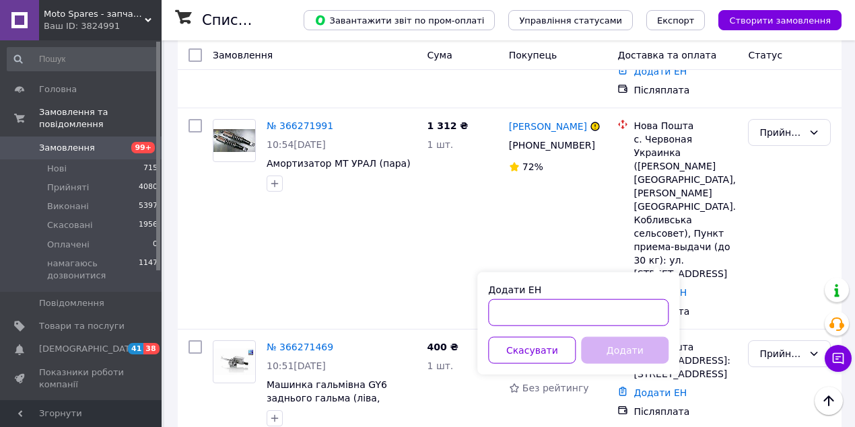
click at [612, 303] on input "Додати ЕН" at bounding box center [578, 312] width 180 height 27
paste input "20451269283132"
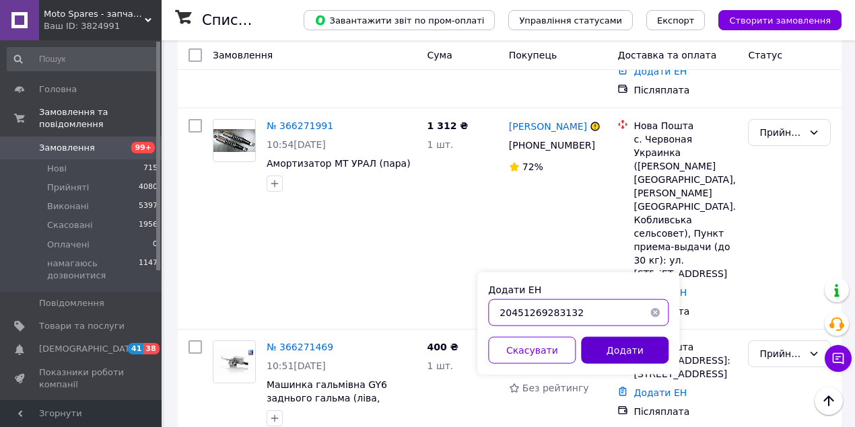
type input "20451269283132"
click at [610, 337] on div "Додати ЕН 20451269283132 Скасувати Додати" at bounding box center [578, 323] width 202 height 102
click at [612, 344] on button "Додати" at bounding box center [624, 350] width 87 height 27
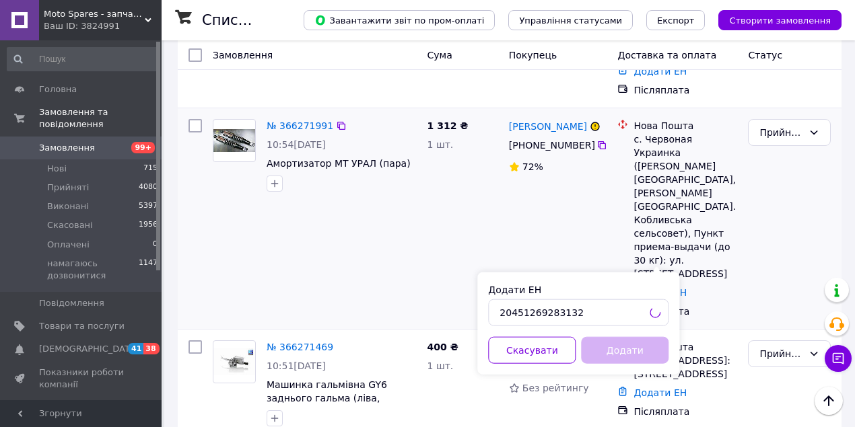
scroll to position [713, 0]
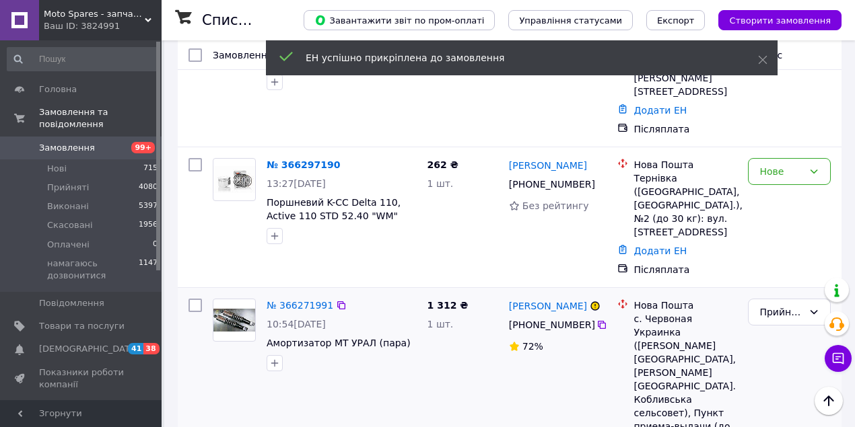
click at [525, 316] on div "[PHONE_NUMBER]" at bounding box center [551, 325] width 90 height 19
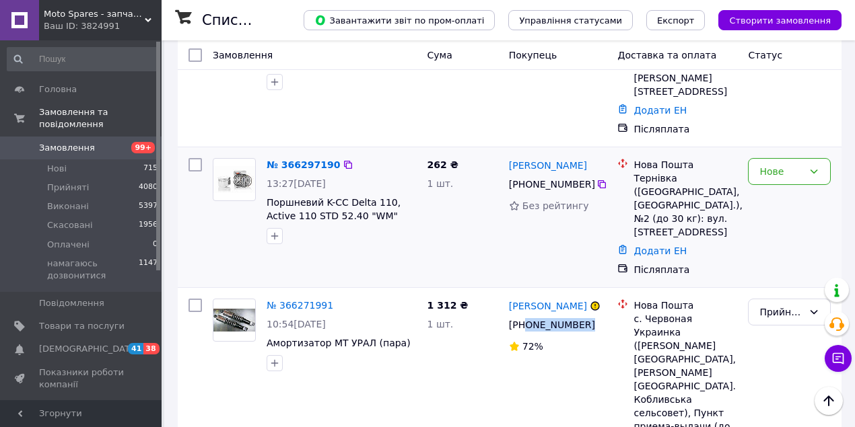
drag, startPoint x: 523, startPoint y: 230, endPoint x: 379, endPoint y: 143, distance: 168.5
click at [607, 317] on div "[PHONE_NUMBER]" at bounding box center [557, 325] width 101 height 16
click at [657, 312] on div "с. Червоная Украинка ([PERSON_NAME][GEOGRAPHIC_DATA], [PERSON_NAME][GEOGRAPHIC_…" at bounding box center [685, 386] width 104 height 148
click at [656, 312] on div "с. Червоная Украинка ([PERSON_NAME][GEOGRAPHIC_DATA], [PERSON_NAME][GEOGRAPHIC_…" at bounding box center [685, 386] width 104 height 148
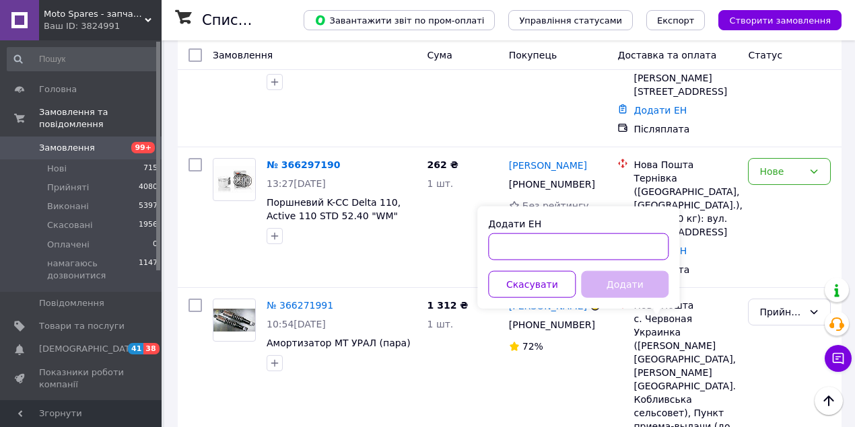
drag, startPoint x: 596, startPoint y: 253, endPoint x: 608, endPoint y: 277, distance: 27.1
click at [596, 253] on input "Додати ЕН" at bounding box center [578, 246] width 180 height 27
paste input "20451269283246"
type input "20451269283246"
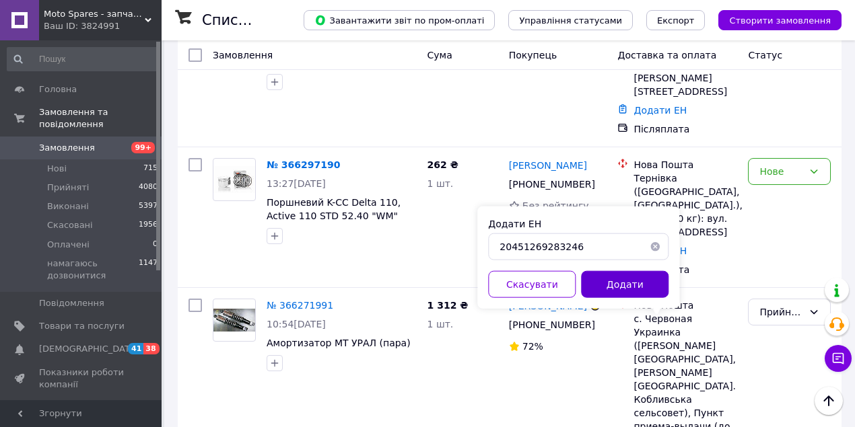
click at [608, 277] on button "Додати" at bounding box center [624, 284] width 87 height 27
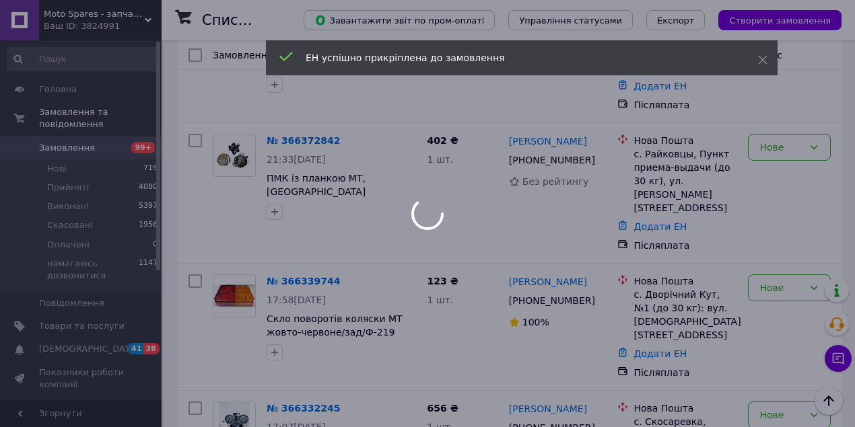
scroll to position [0, 0]
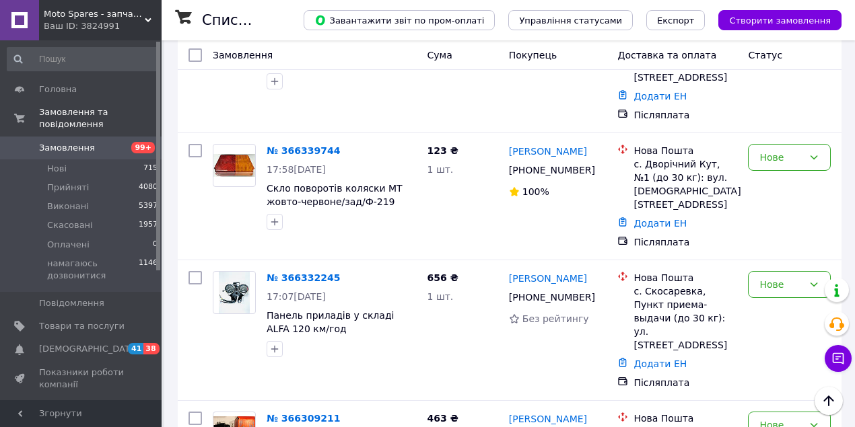
scroll to position [81, 0]
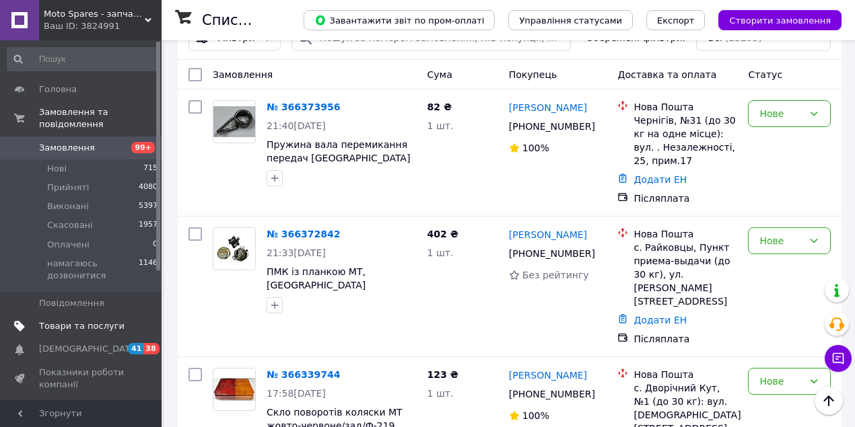
click at [129, 320] on span at bounding box center [142, 326] width 37 height 12
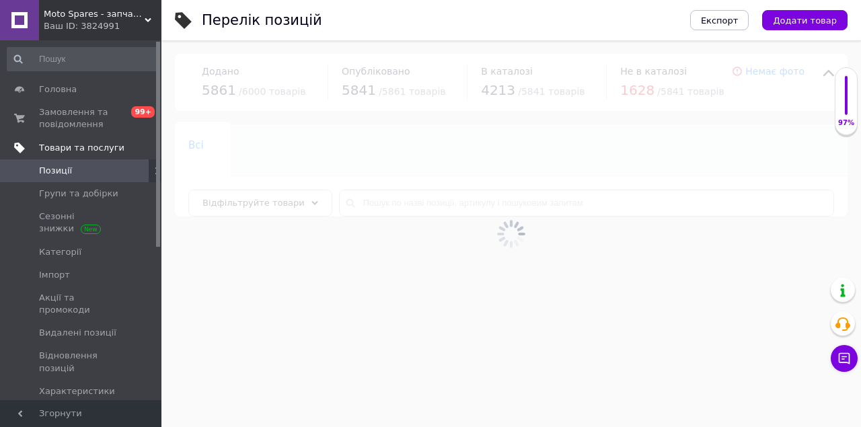
click at [414, 205] on div at bounding box center [511, 233] width 700 height 387
click at [414, 205] on input "text" at bounding box center [586, 203] width 495 height 27
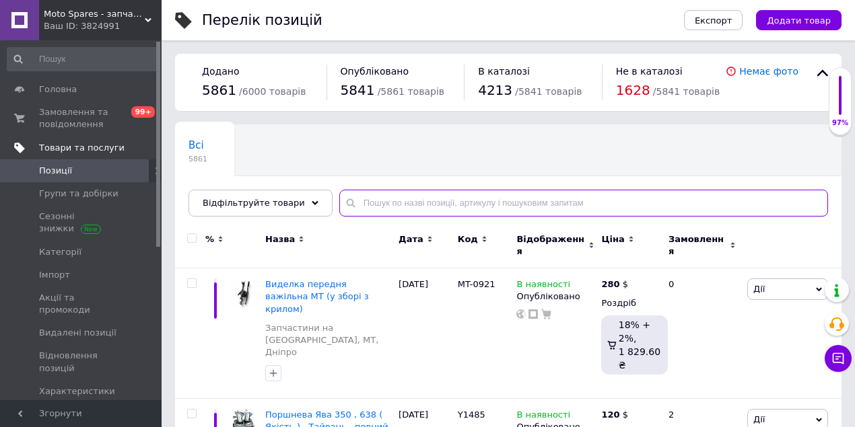
paste input "MS3052"
type input "MS3052"
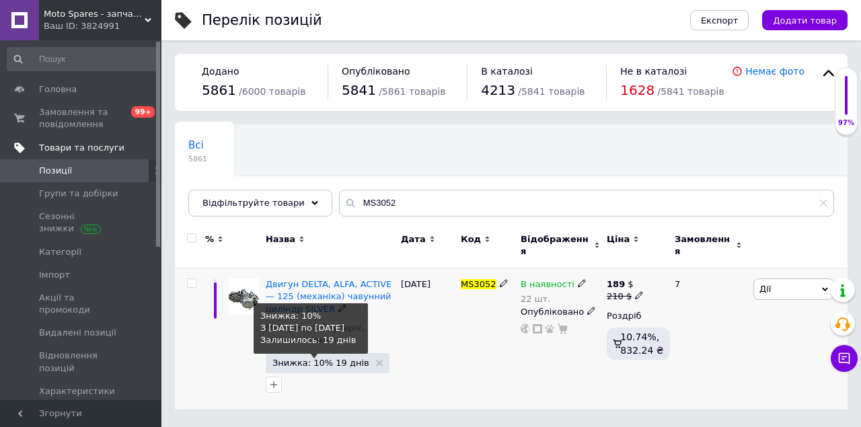
click at [310, 359] on span "Знижка: 10% 19 днів" at bounding box center [320, 363] width 97 height 9
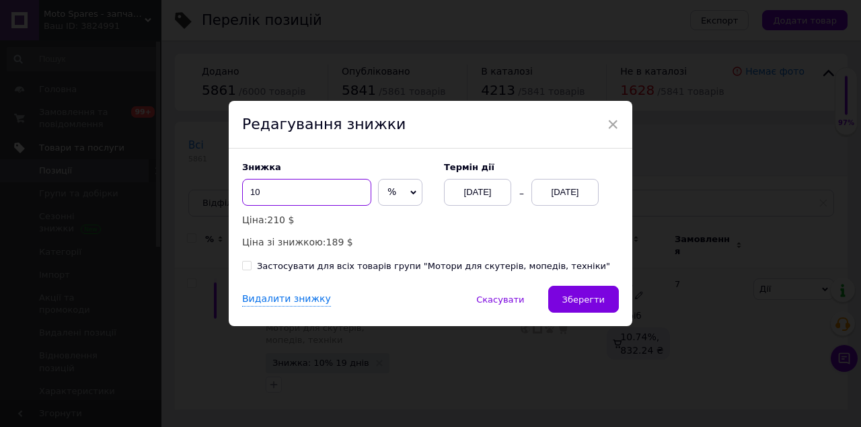
click at [328, 197] on input "10" at bounding box center [306, 192] width 129 height 27
type input "12"
click at [561, 192] on div "31.10.2025" at bounding box center [565, 192] width 67 height 27
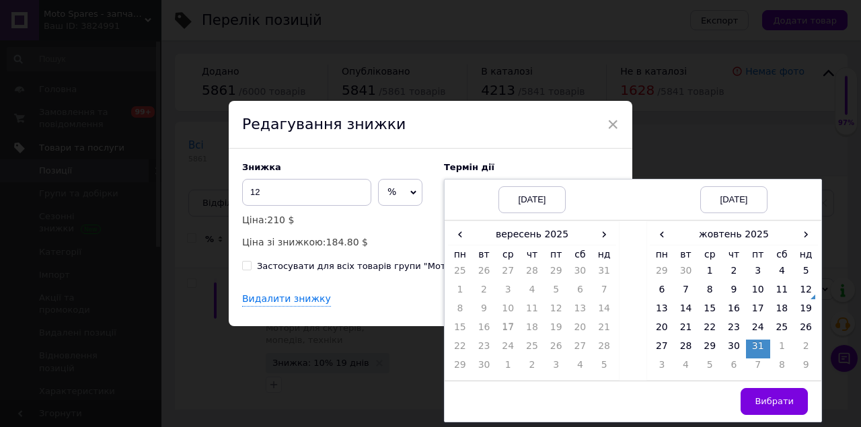
click at [558, 170] on label "Термін дії" at bounding box center [531, 167] width 175 height 10
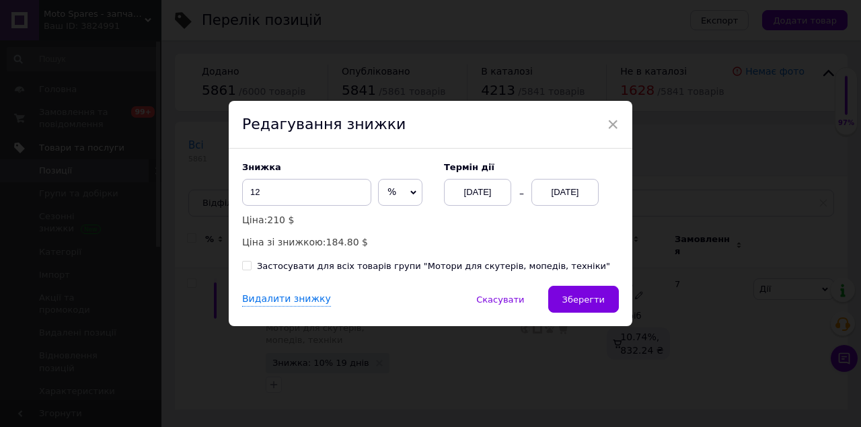
click at [477, 185] on div "17.09.2025" at bounding box center [477, 192] width 67 height 27
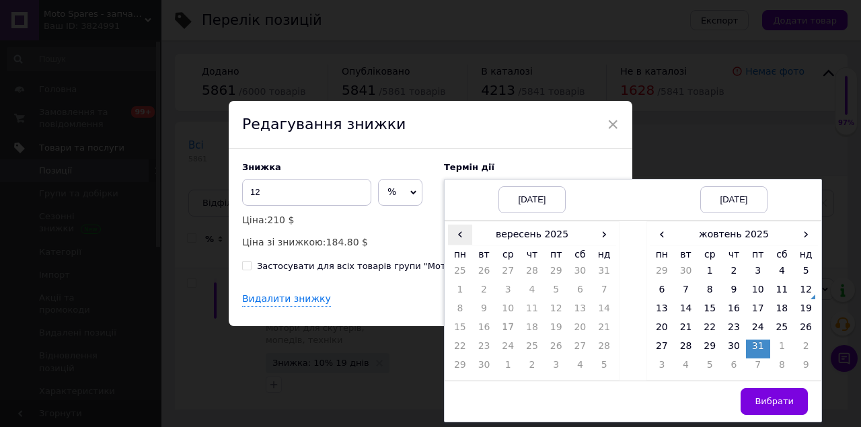
click at [466, 242] on span "‹" at bounding box center [460, 235] width 24 height 20
click at [592, 241] on span "›" at bounding box center [604, 235] width 24 height 20
click at [596, 291] on td "12" at bounding box center [604, 292] width 24 height 19
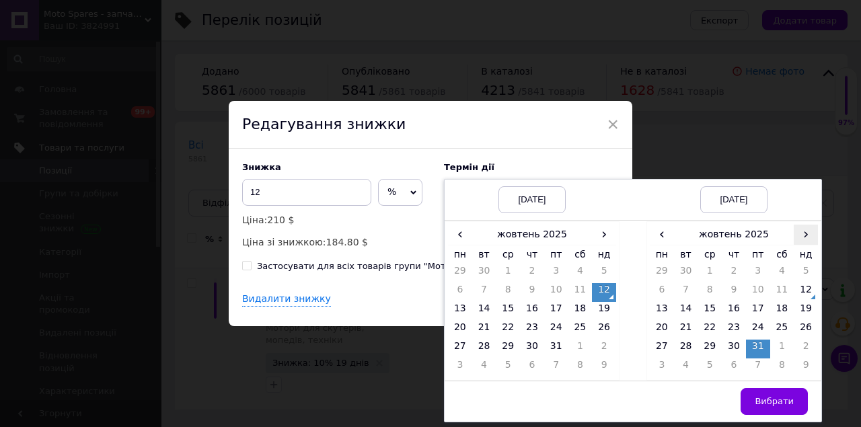
click at [804, 238] on span "›" at bounding box center [806, 235] width 24 height 20
click at [688, 354] on td "25" at bounding box center [686, 349] width 24 height 19
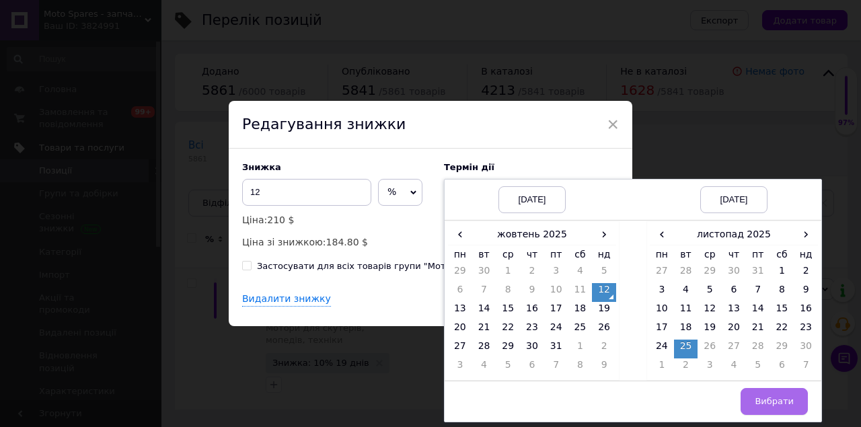
click at [766, 389] on button "Вибрати" at bounding box center [774, 401] width 67 height 27
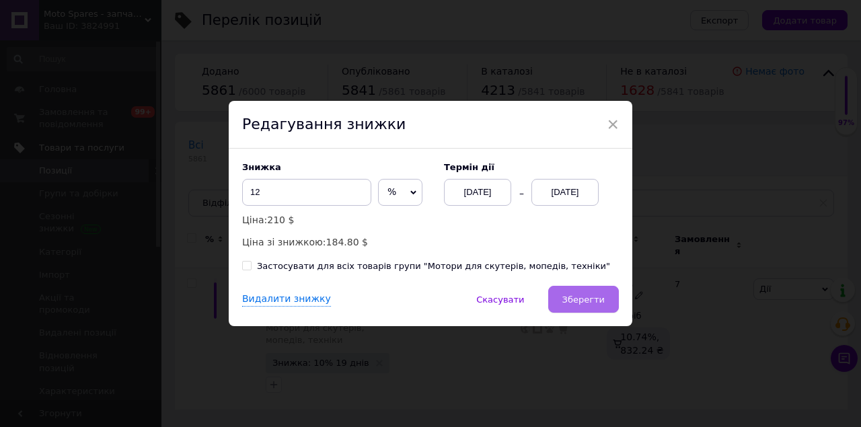
click at [594, 297] on span "Зберегти" at bounding box center [583, 300] width 42 height 10
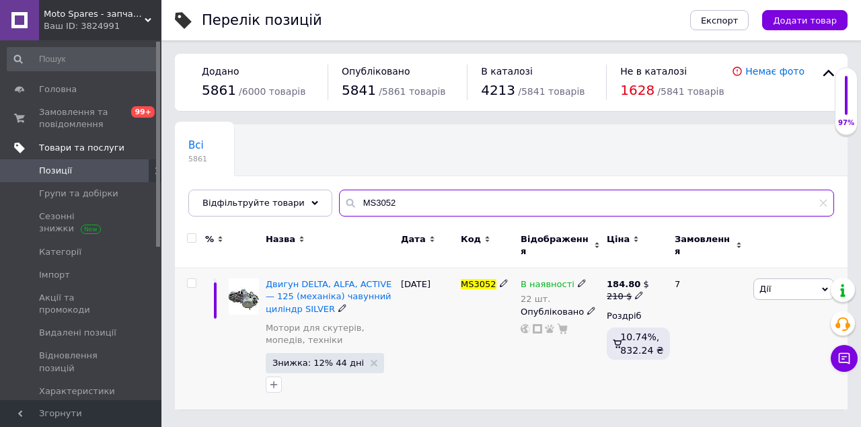
click at [375, 190] on input "MS3052" at bounding box center [586, 203] width 495 height 27
paste input "1248"
type input "MS1248"
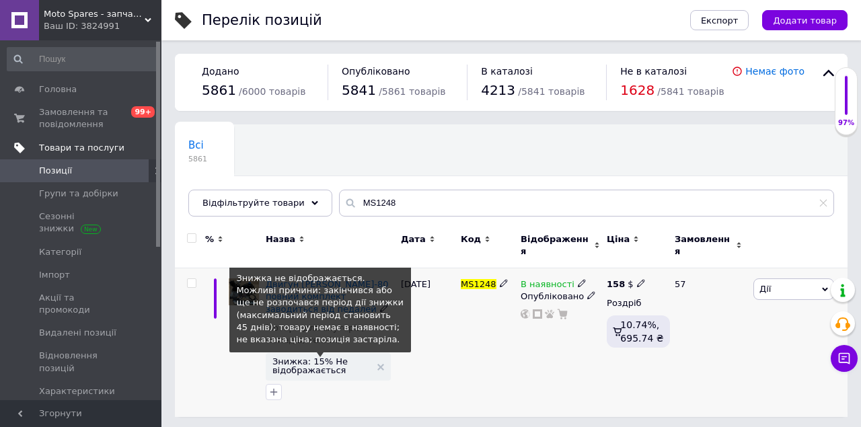
click at [347, 357] on span "Знижка: 15% Не відображається" at bounding box center [321, 365] width 98 height 17
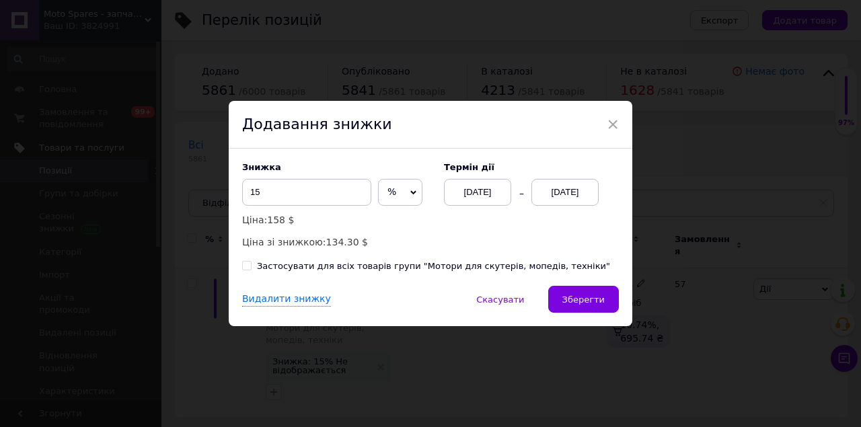
click at [575, 191] on div "[DATE]" at bounding box center [565, 192] width 67 height 27
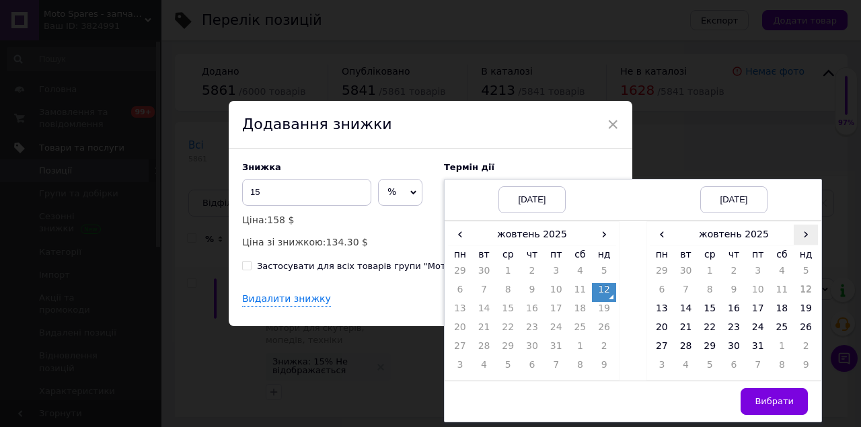
click at [804, 230] on span "›" at bounding box center [806, 235] width 24 height 20
click at [707, 350] on td "26" at bounding box center [710, 349] width 24 height 19
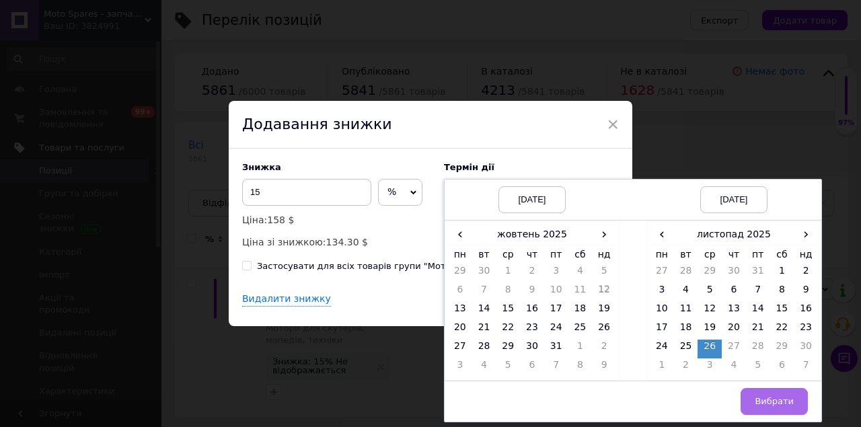
click at [748, 400] on button "Вибрати" at bounding box center [774, 401] width 67 height 27
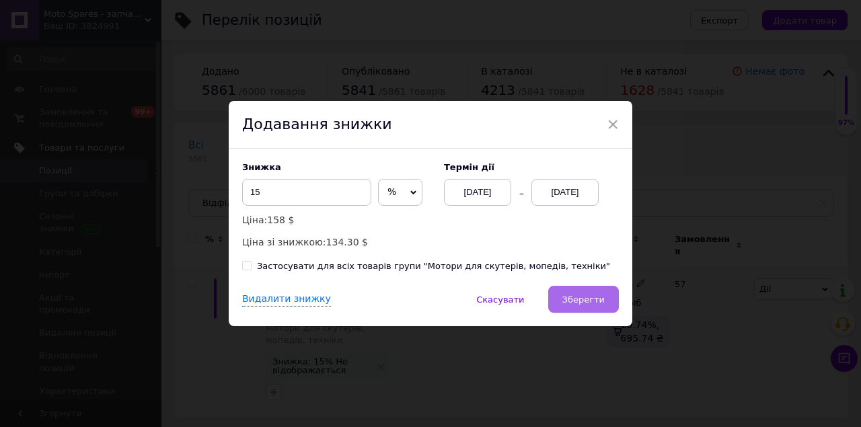
click at [582, 310] on button "Зберегти" at bounding box center [583, 299] width 71 height 27
